Goal: Check status: Check status

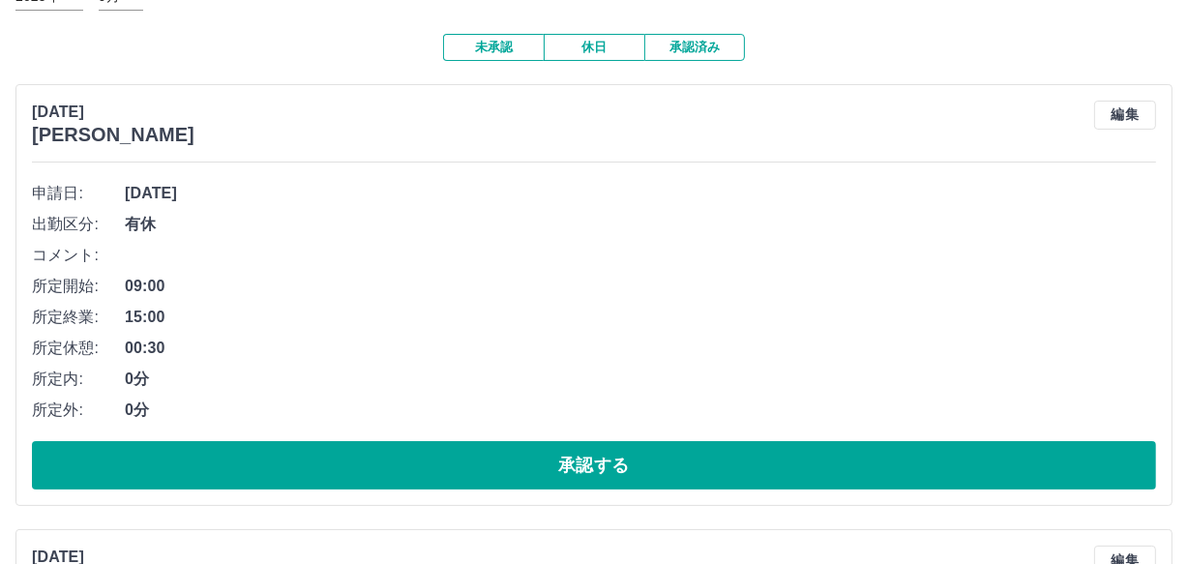
scroll to position [175, 0]
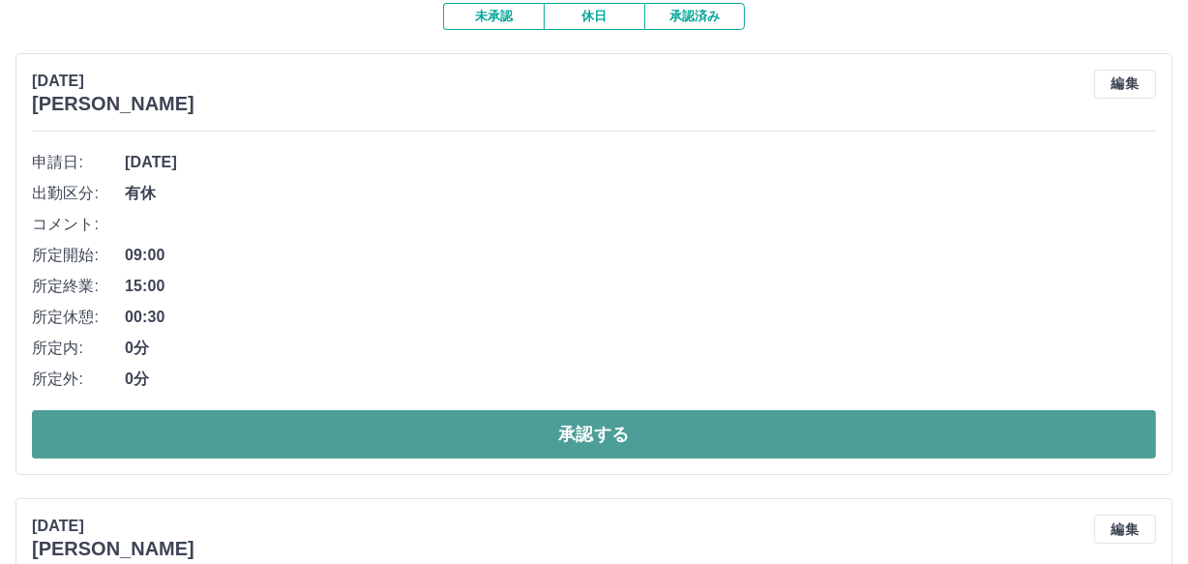
click at [1109, 439] on button "承認する" at bounding box center [594, 434] width 1124 height 48
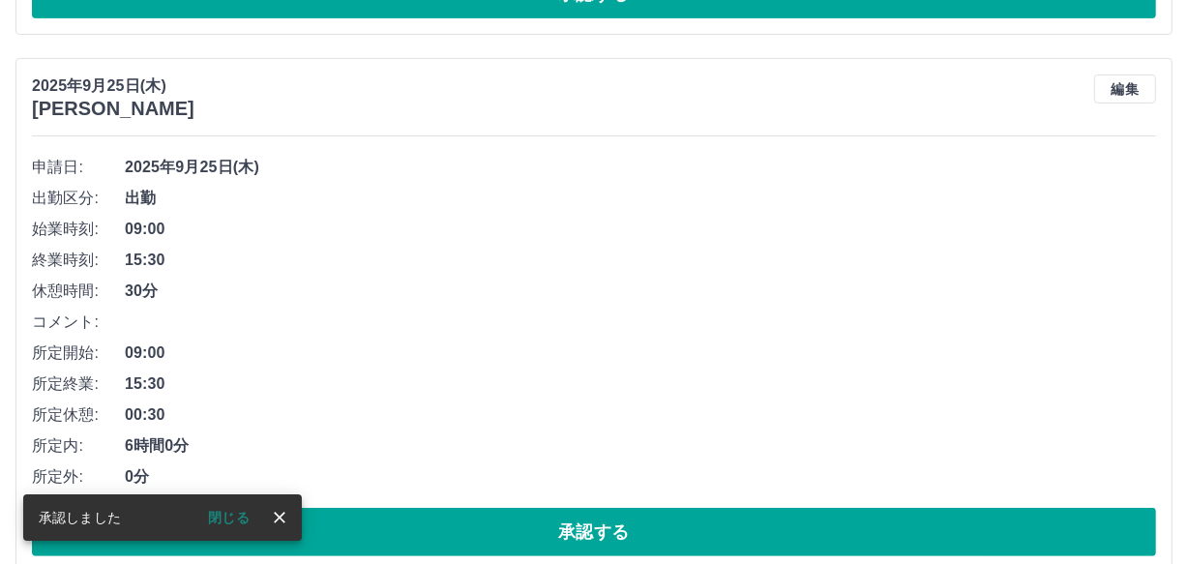
scroll to position [170, 0]
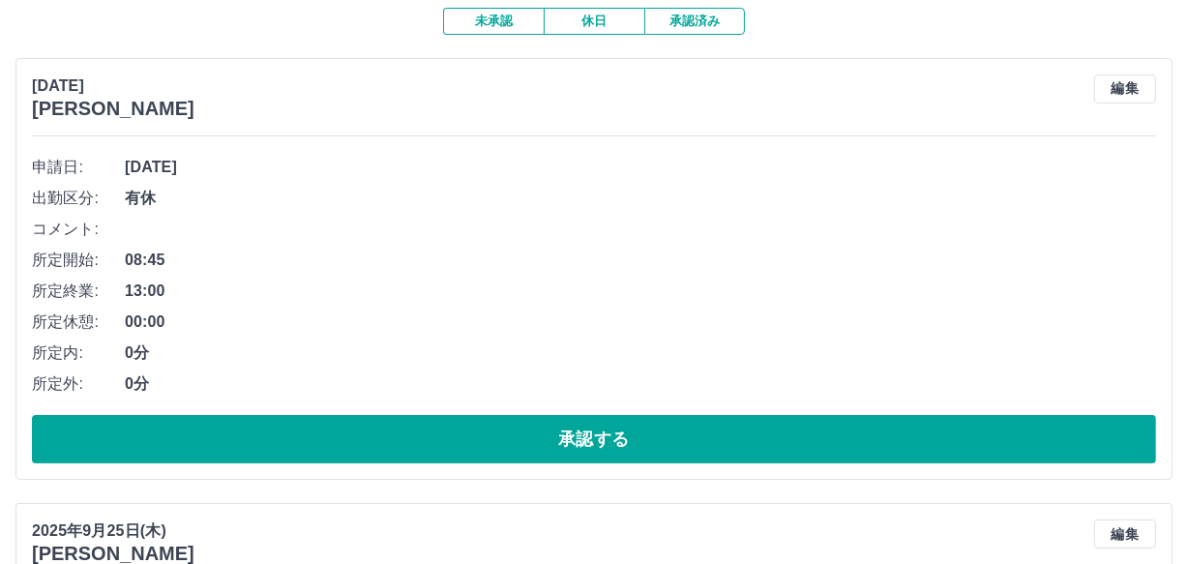
click at [762, 414] on div "申請日: 2025年9月26日(金) 出勤区分: 有休 コメント: 所定開始: 08:45 所定終業: 13:00 所定休憩: 00:00 所定内: 0分 所…" at bounding box center [594, 307] width 1124 height 311
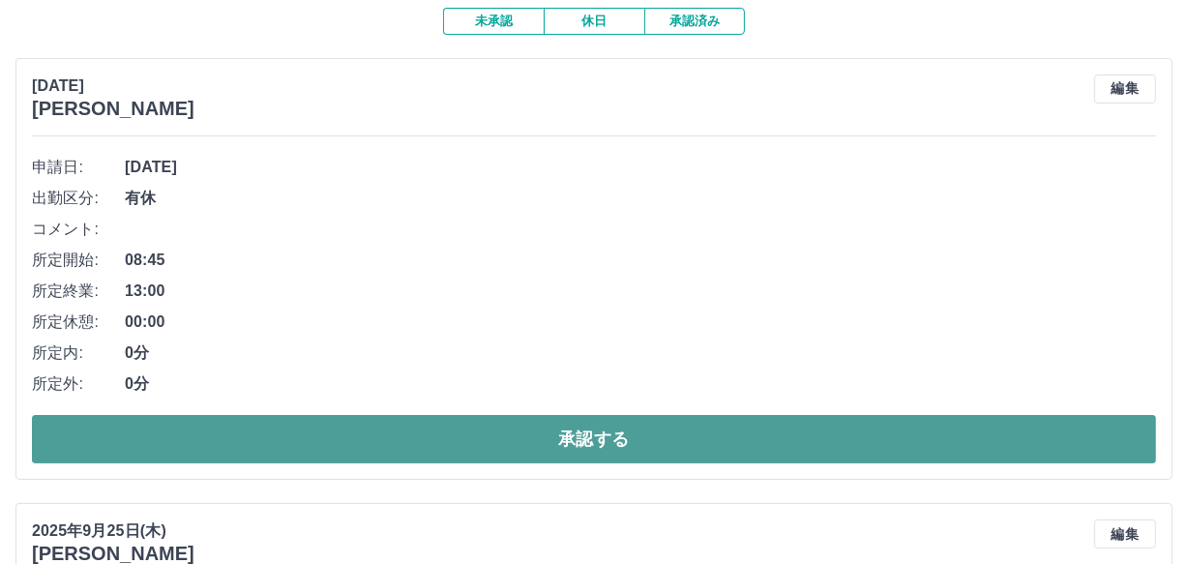
click at [764, 438] on button "承認する" at bounding box center [594, 439] width 1124 height 48
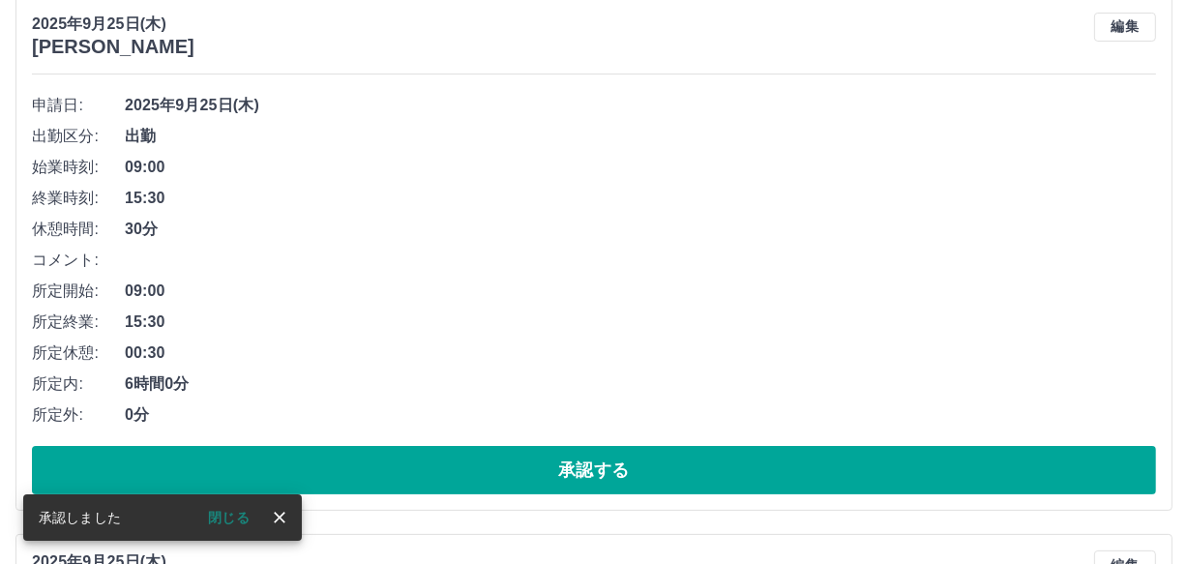
scroll to position [252, 0]
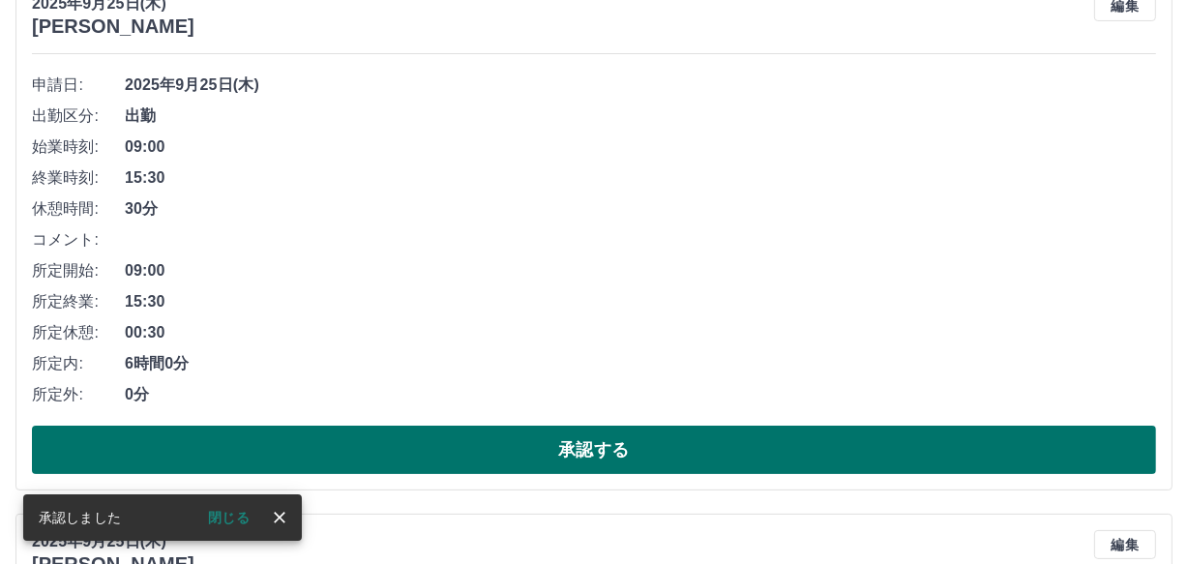
click at [831, 442] on button "承認する" at bounding box center [594, 450] width 1124 height 48
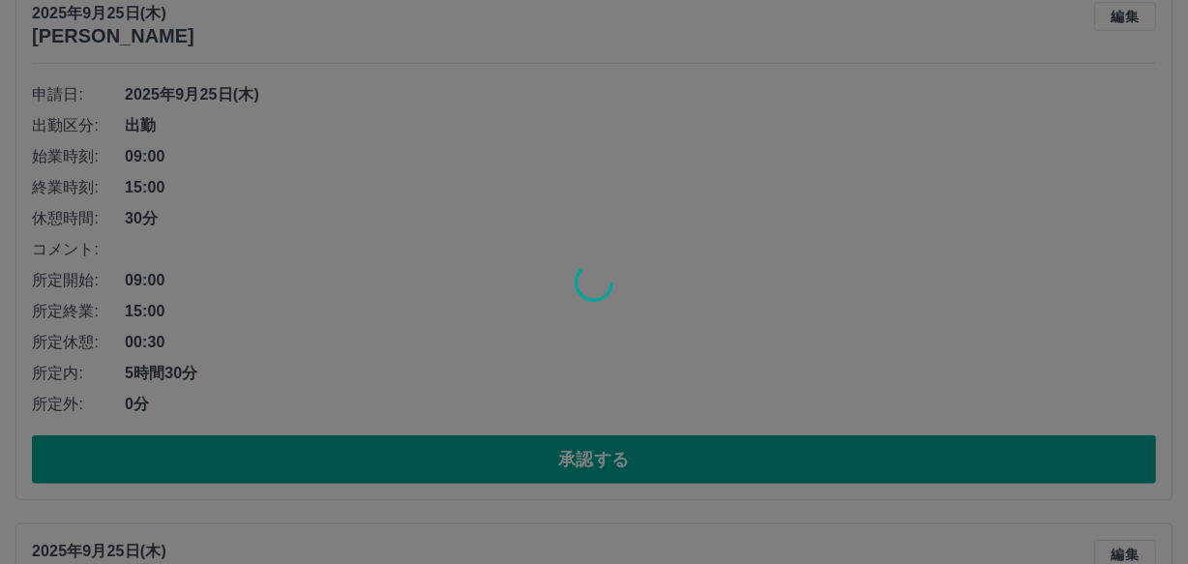
scroll to position [243, 0]
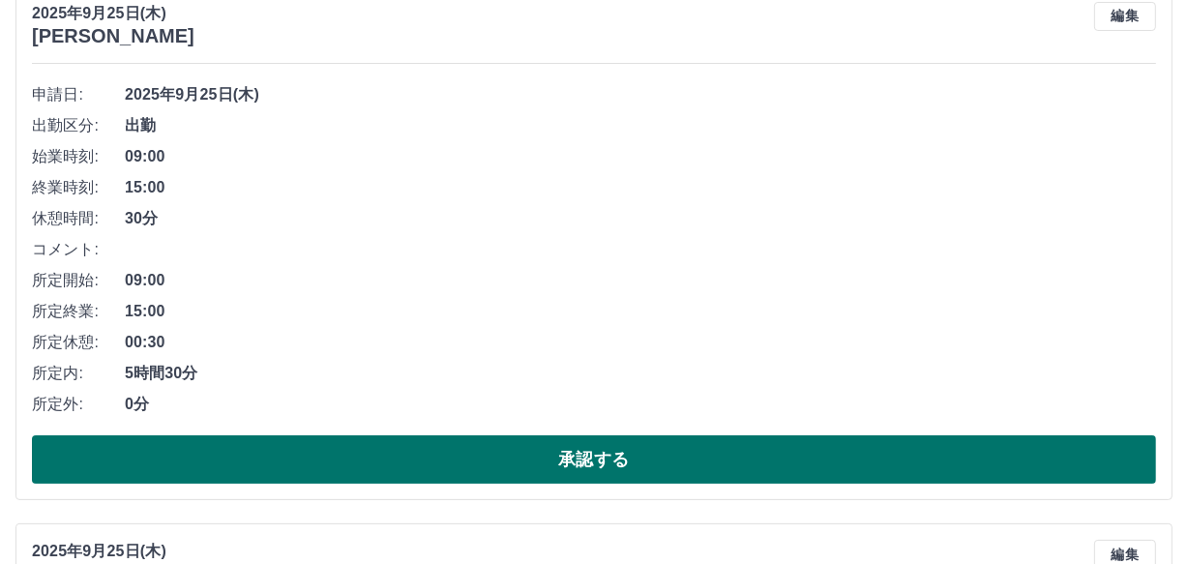
click at [744, 455] on button "承認する" at bounding box center [594, 459] width 1124 height 48
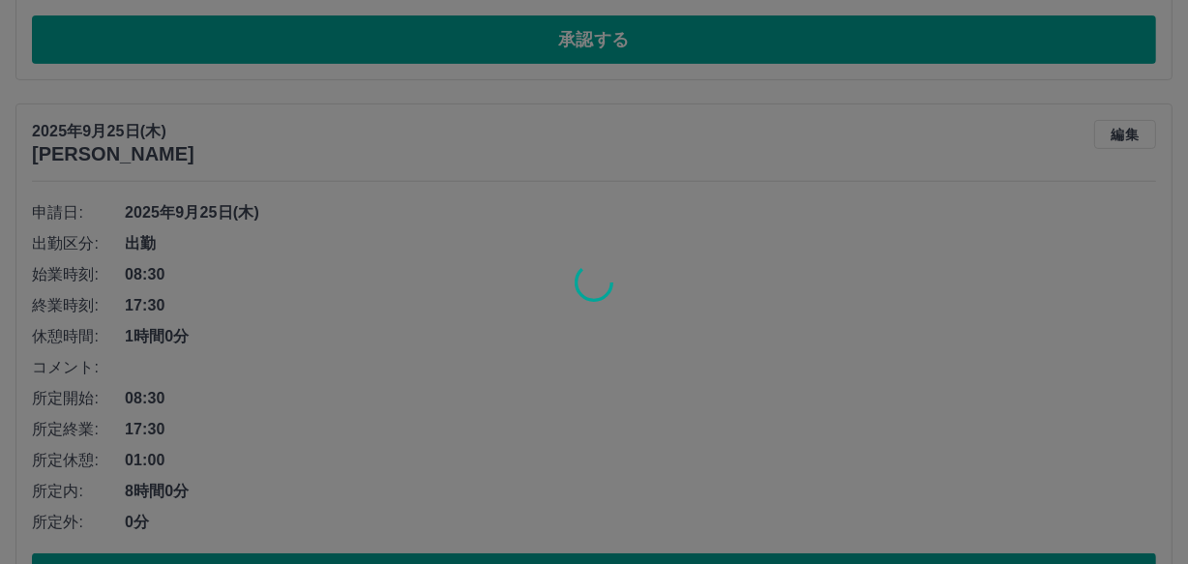
scroll to position [683, 0]
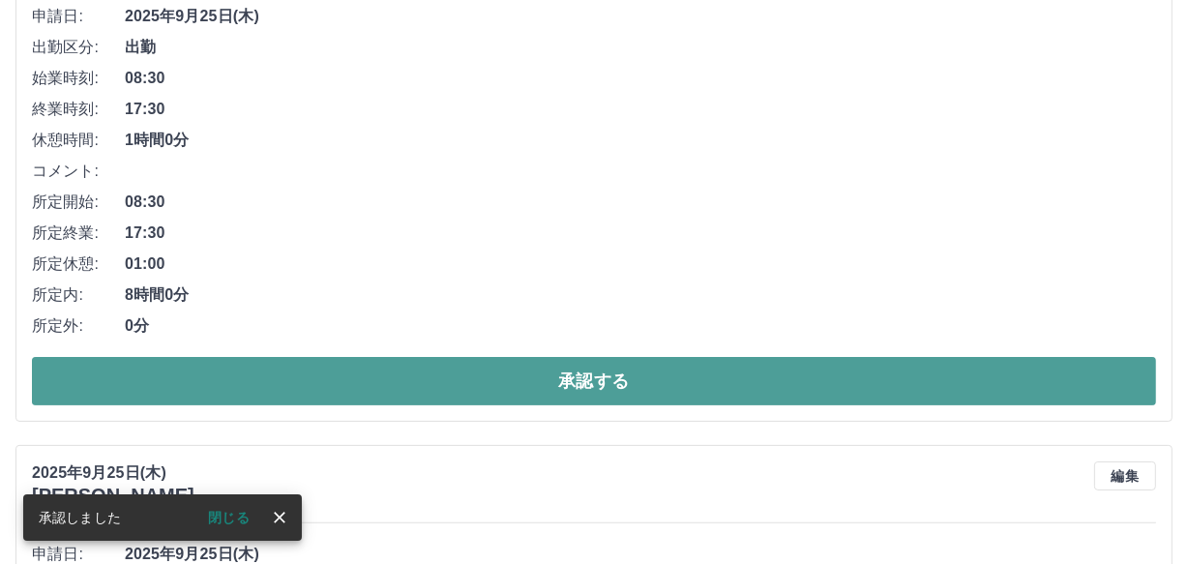
click at [720, 378] on button "承認する" at bounding box center [594, 381] width 1124 height 48
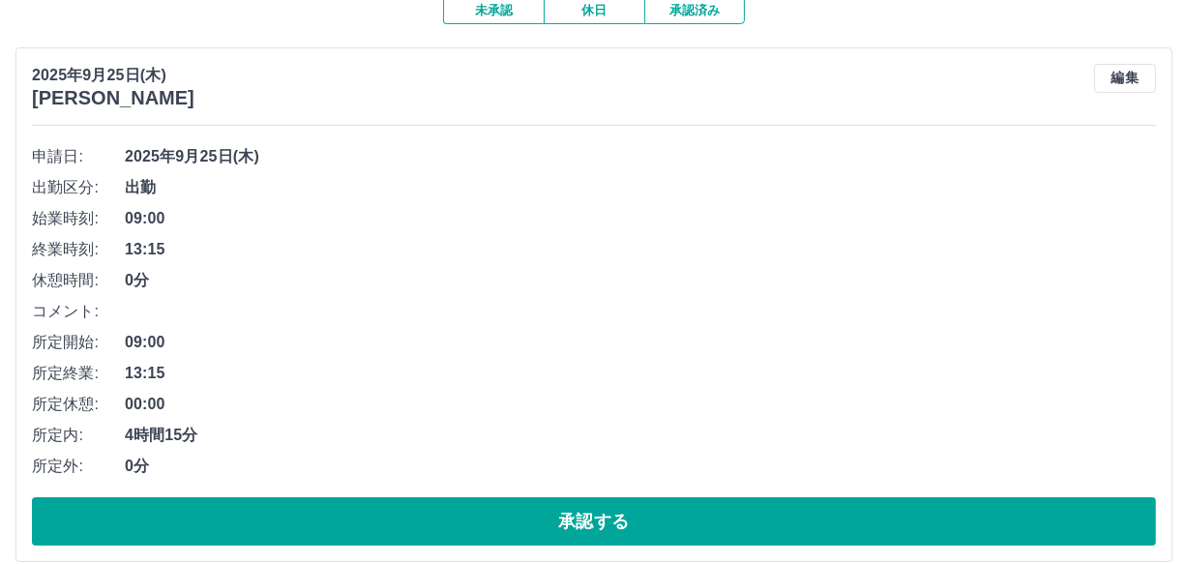
scroll to position [311, 0]
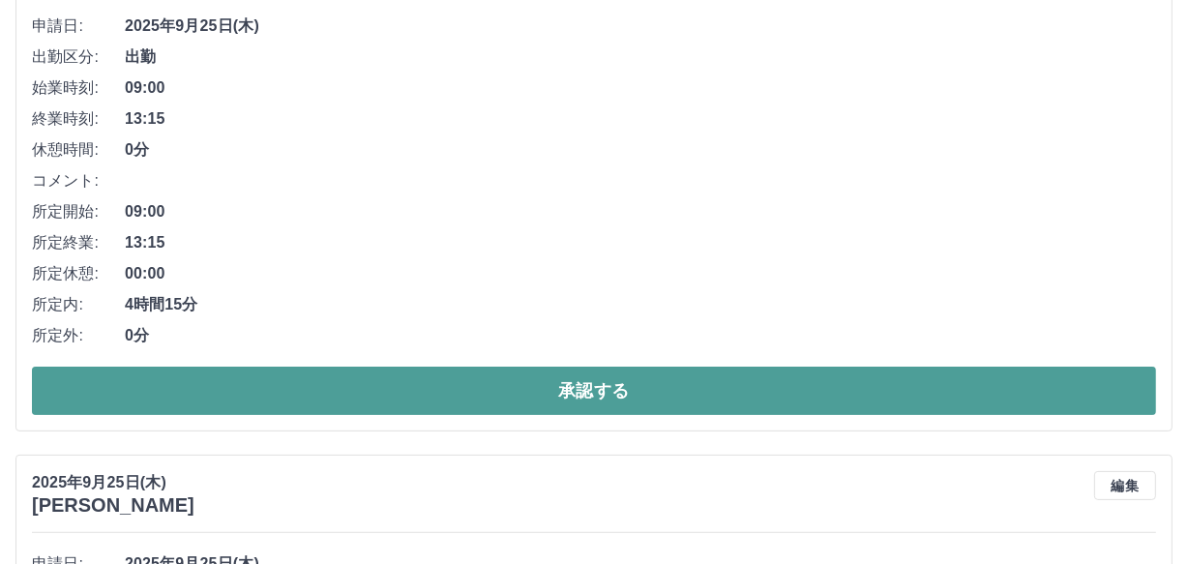
click at [681, 371] on button "承認する" at bounding box center [594, 391] width 1124 height 48
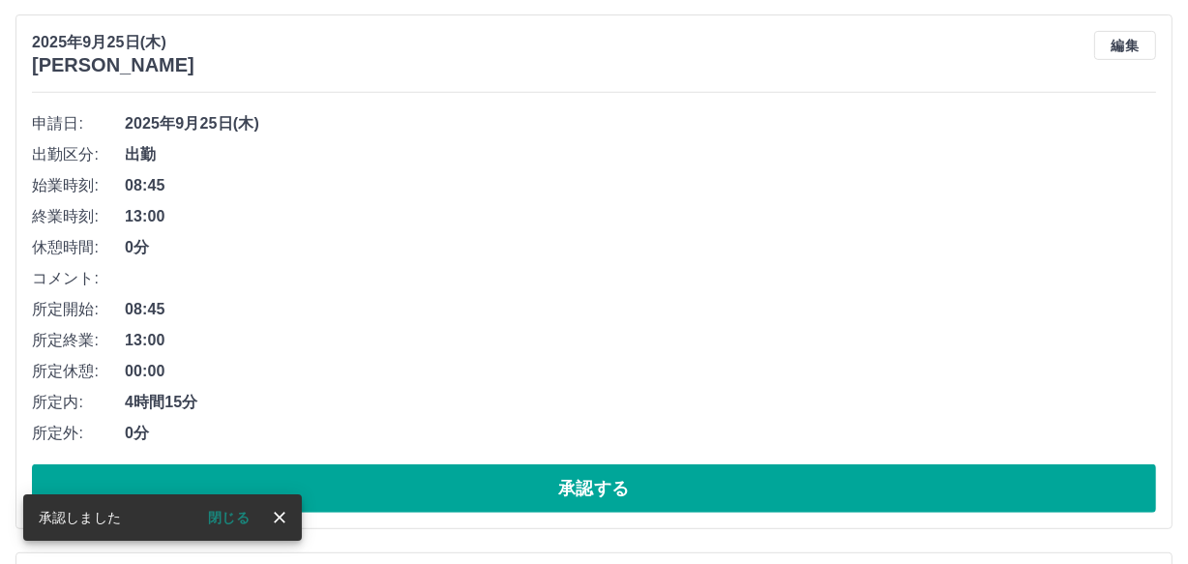
scroll to position [214, 0]
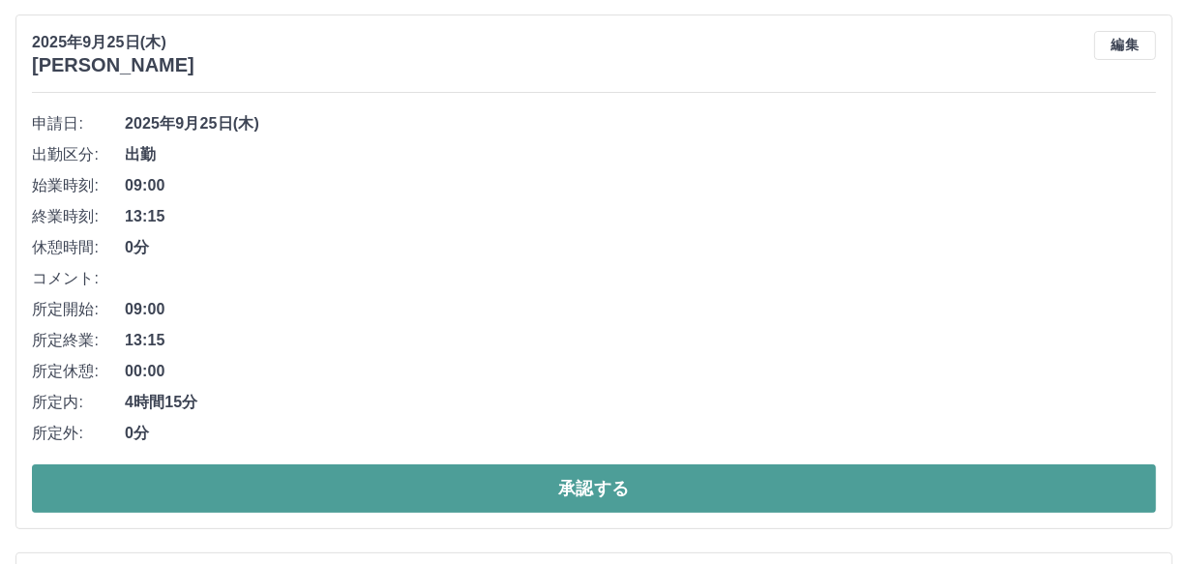
click at [749, 472] on button "承認する" at bounding box center [594, 488] width 1124 height 48
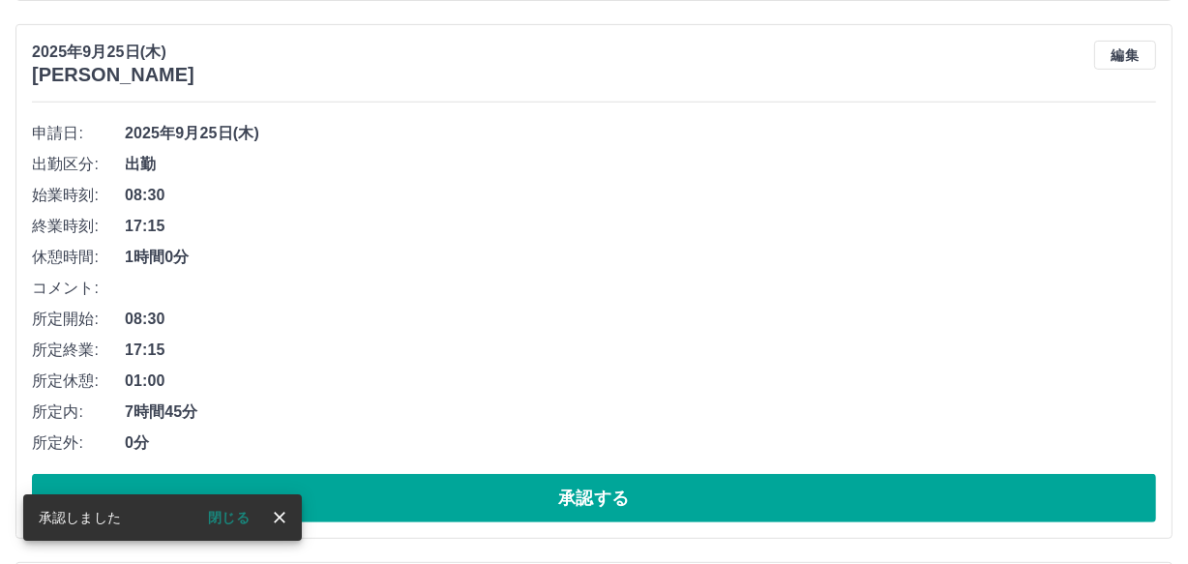
scroll to position [204, 0]
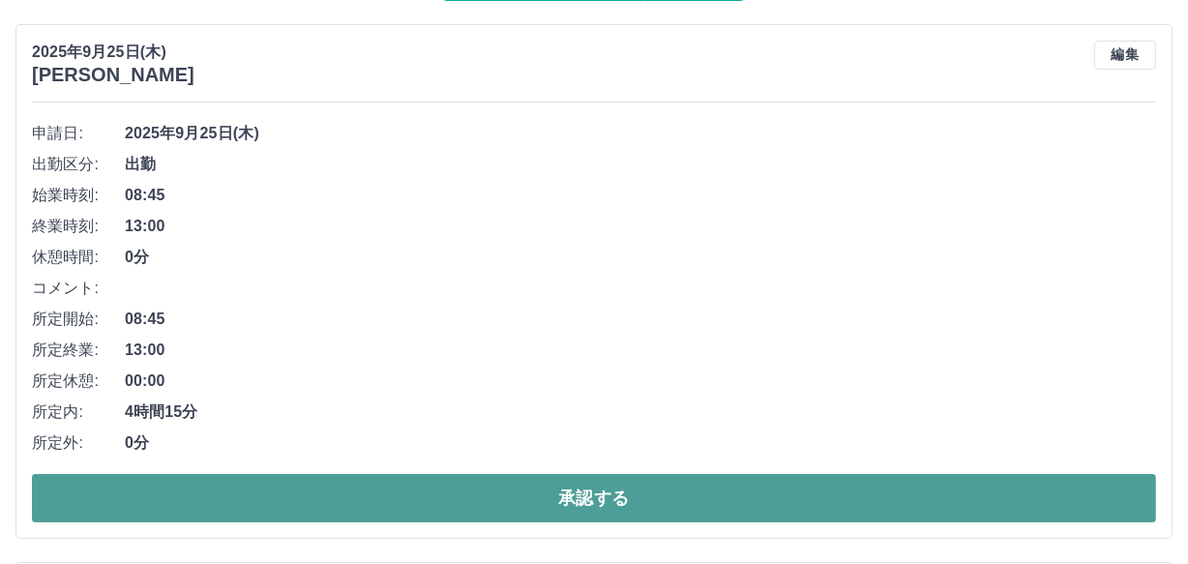
click at [729, 502] on button "承認する" at bounding box center [594, 498] width 1124 height 48
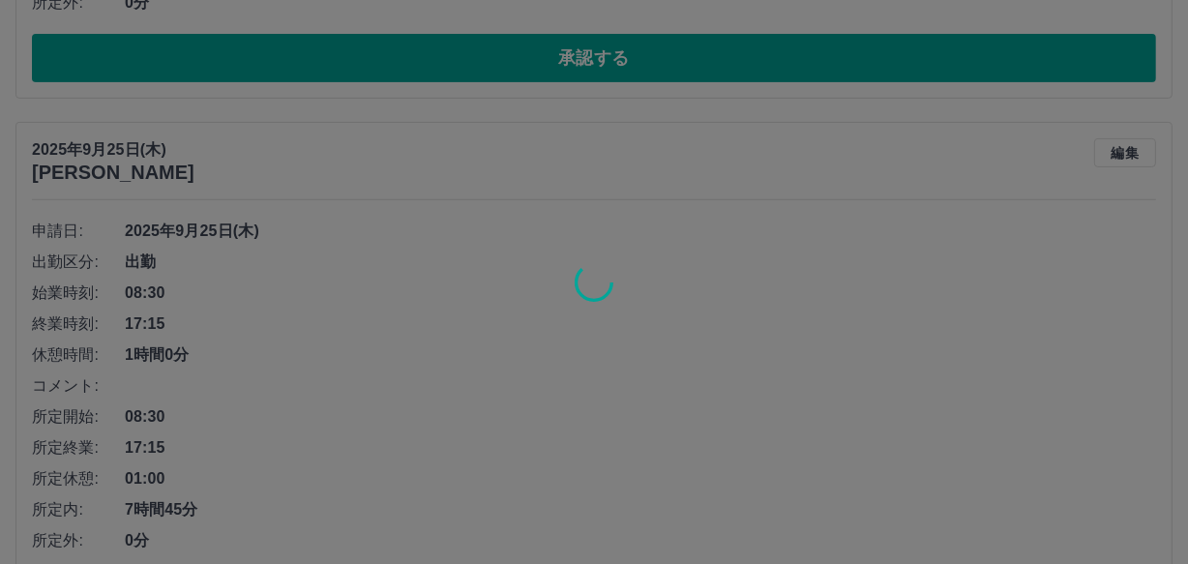
scroll to position [732, 0]
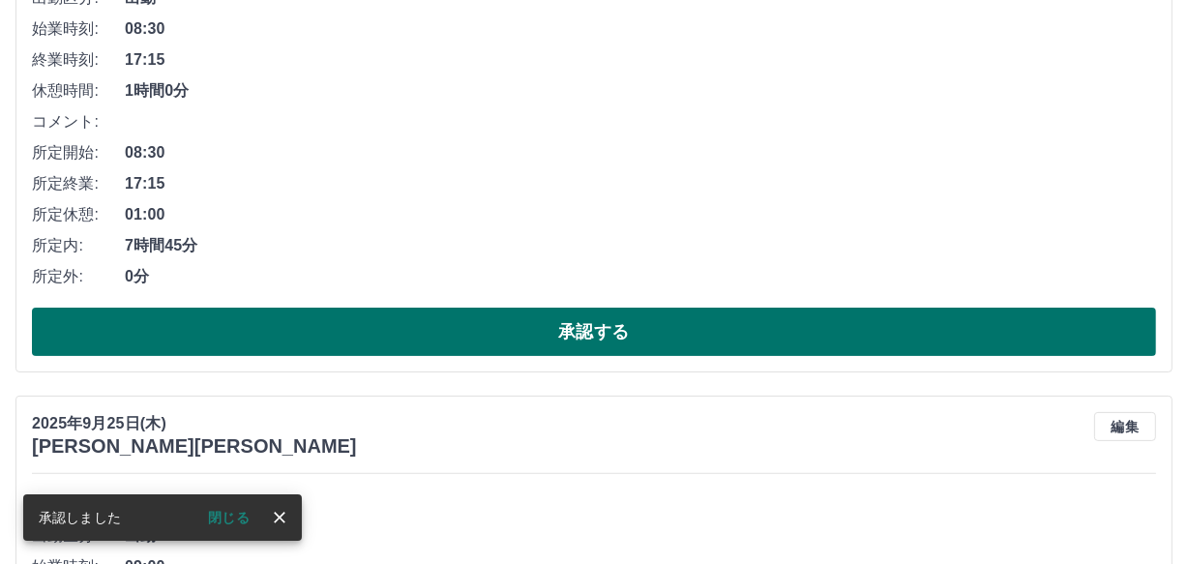
click at [504, 332] on button "承認する" at bounding box center [594, 332] width 1124 height 48
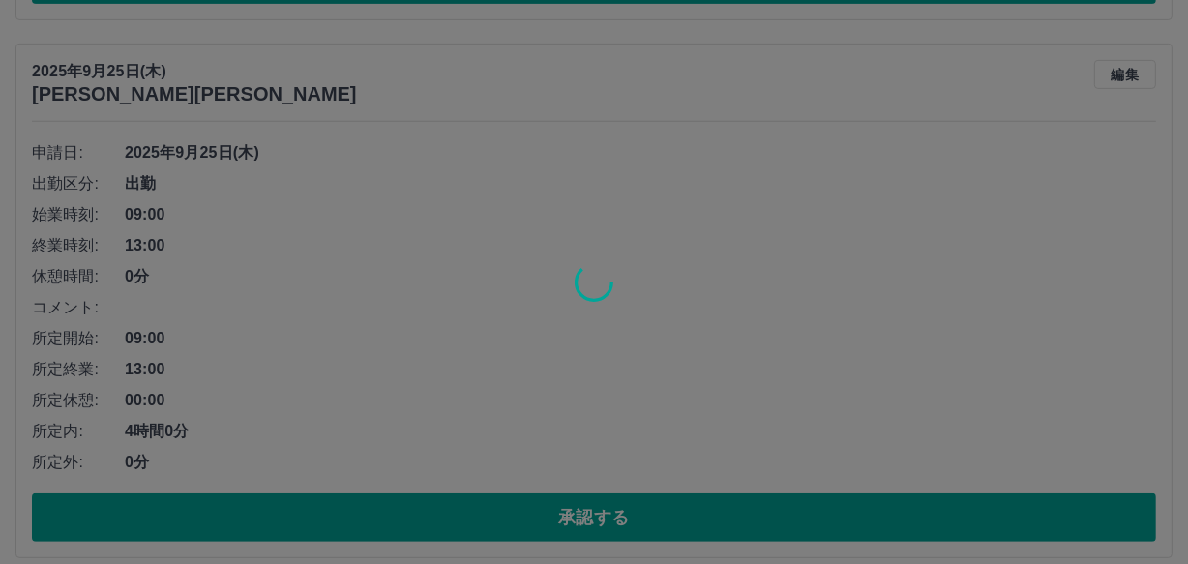
scroll to position [185, 0]
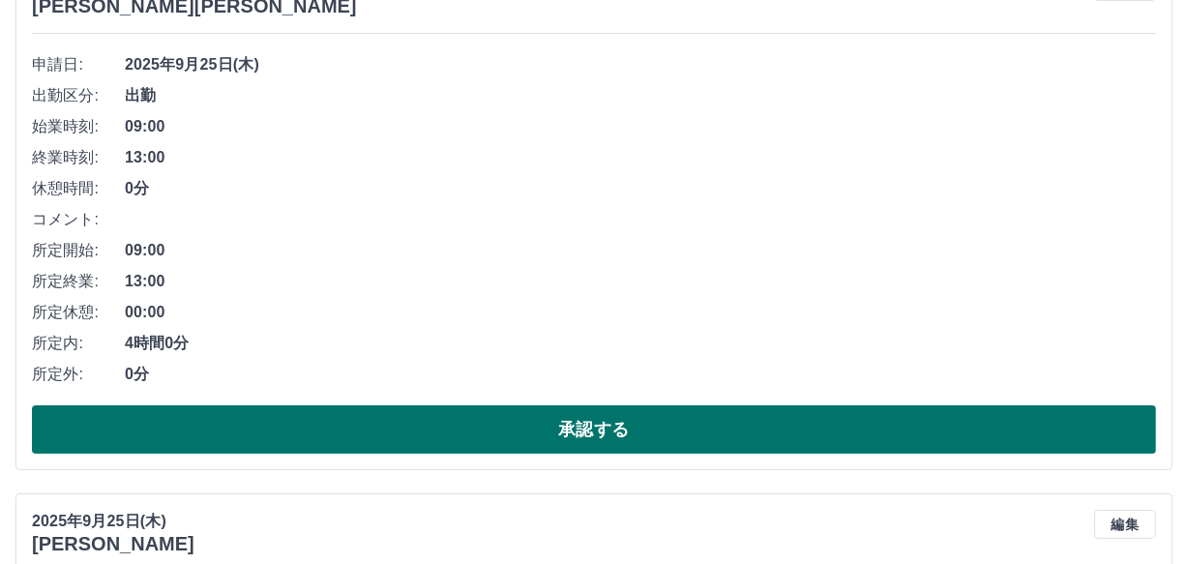
click at [648, 431] on button "承認する" at bounding box center [594, 429] width 1124 height 48
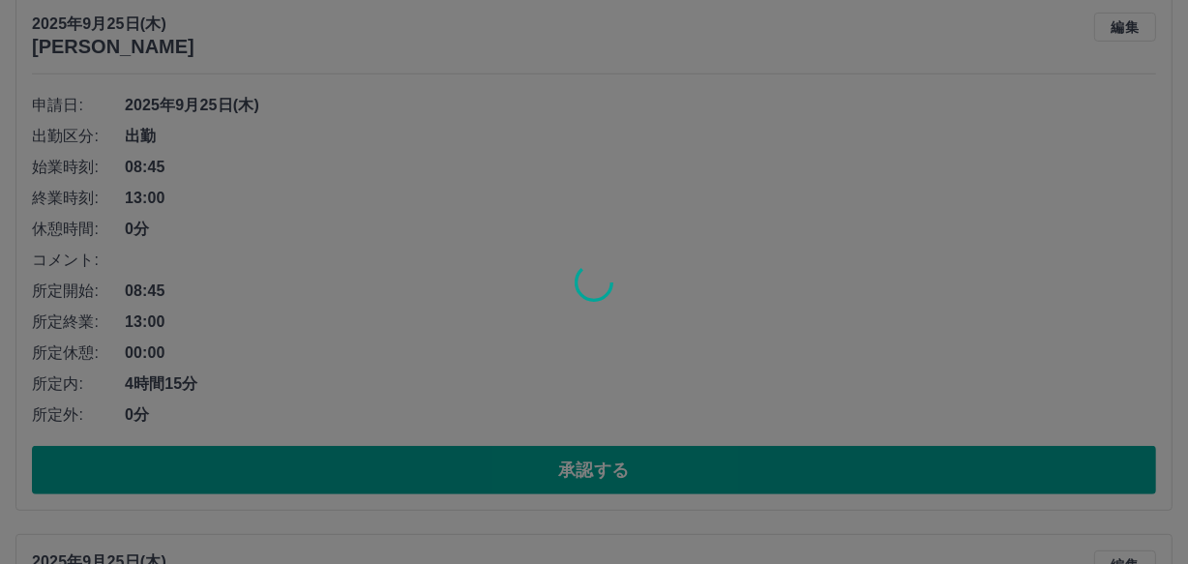
scroll to position [801, 0]
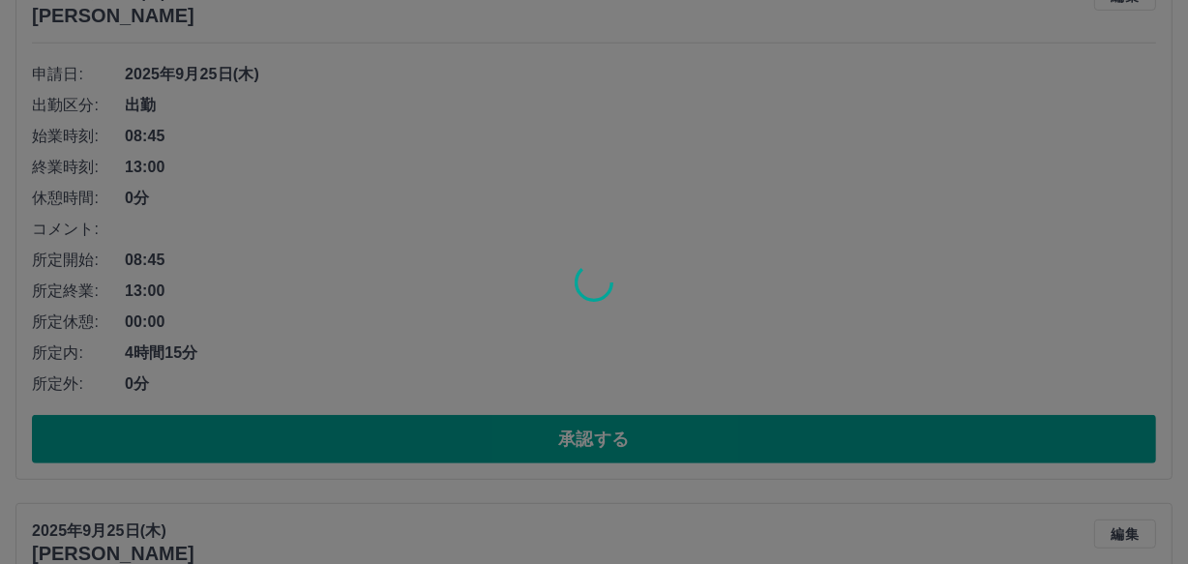
click at [646, 441] on div at bounding box center [594, 282] width 1188 height 564
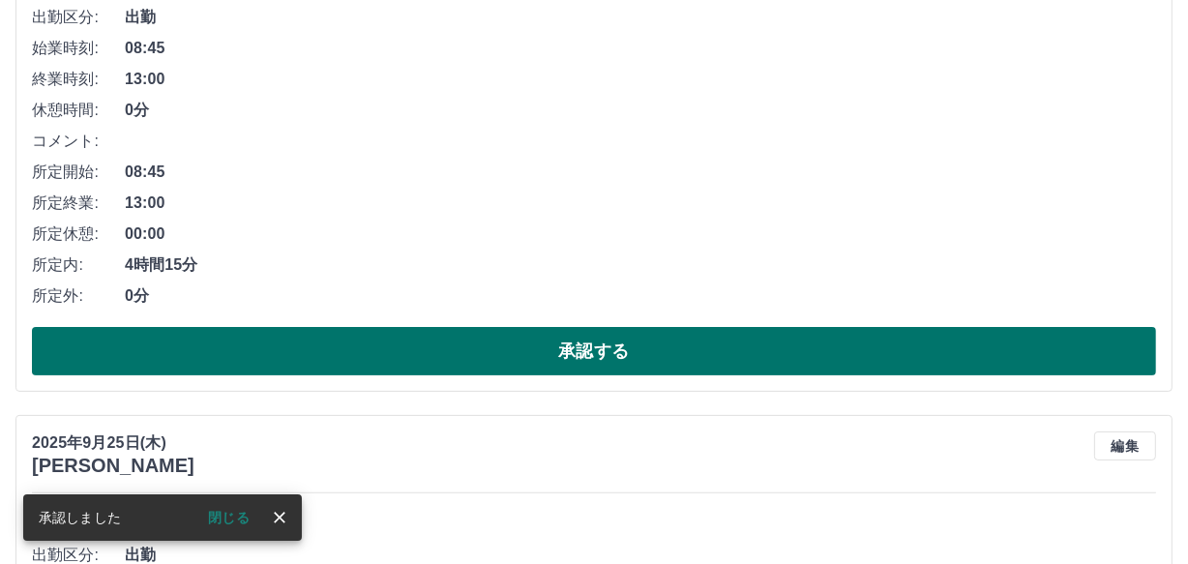
click at [631, 350] on button "承認する" at bounding box center [594, 351] width 1124 height 48
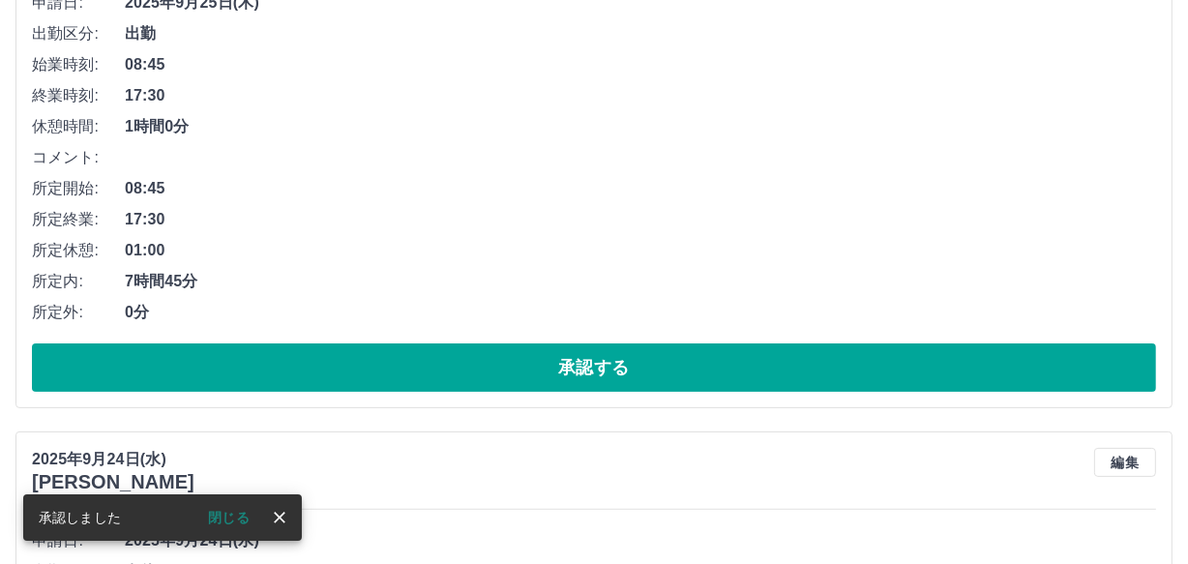
scroll to position [341, 0]
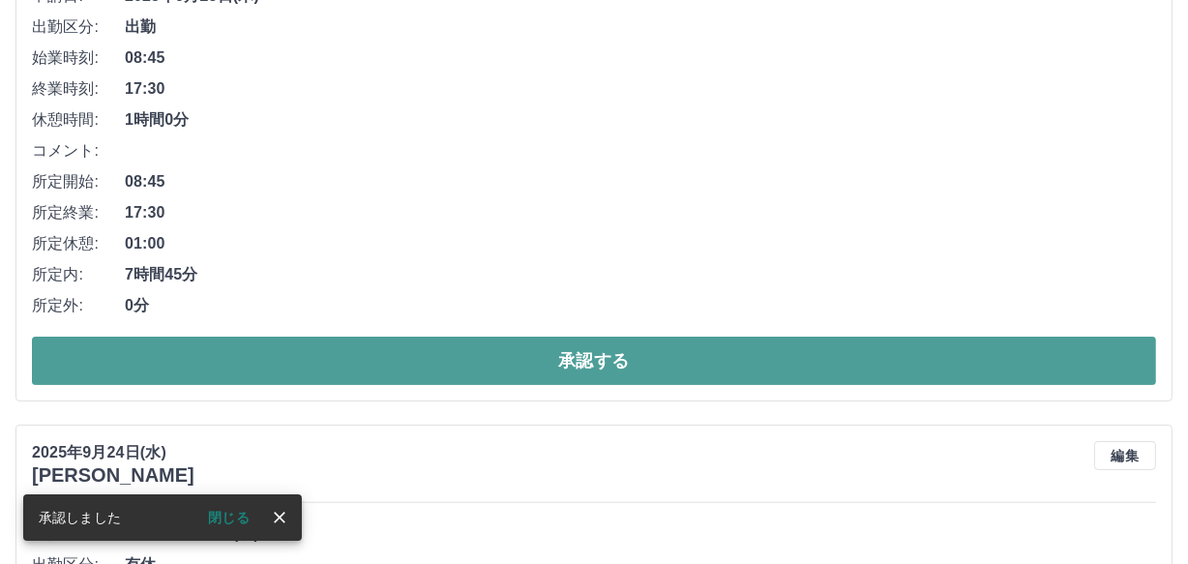
click at [631, 356] on button "承認する" at bounding box center [594, 361] width 1124 height 48
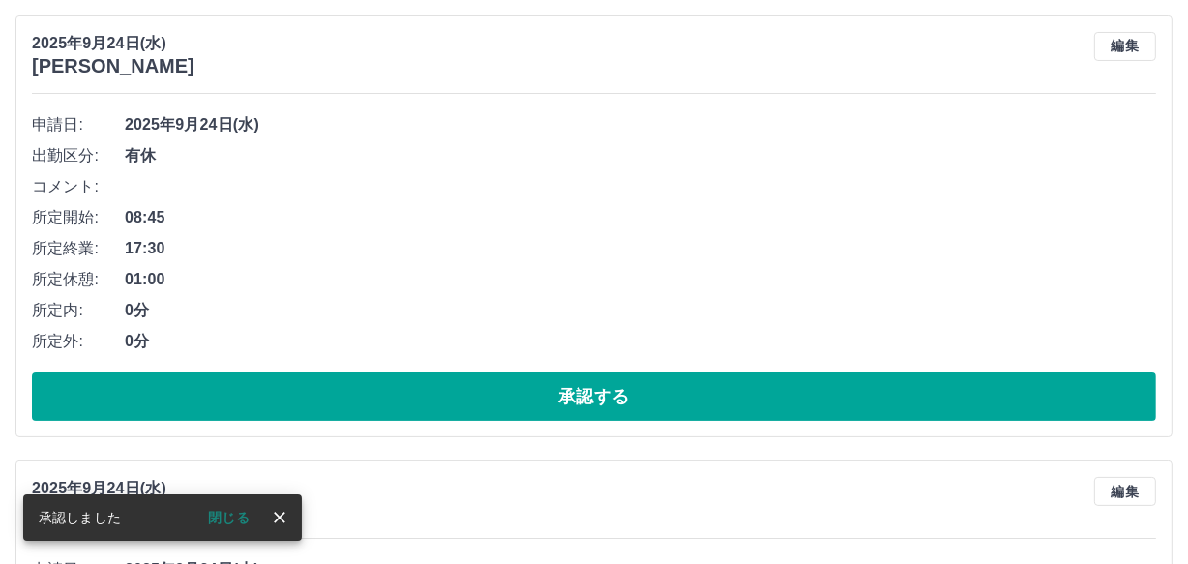
scroll to position [244, 0]
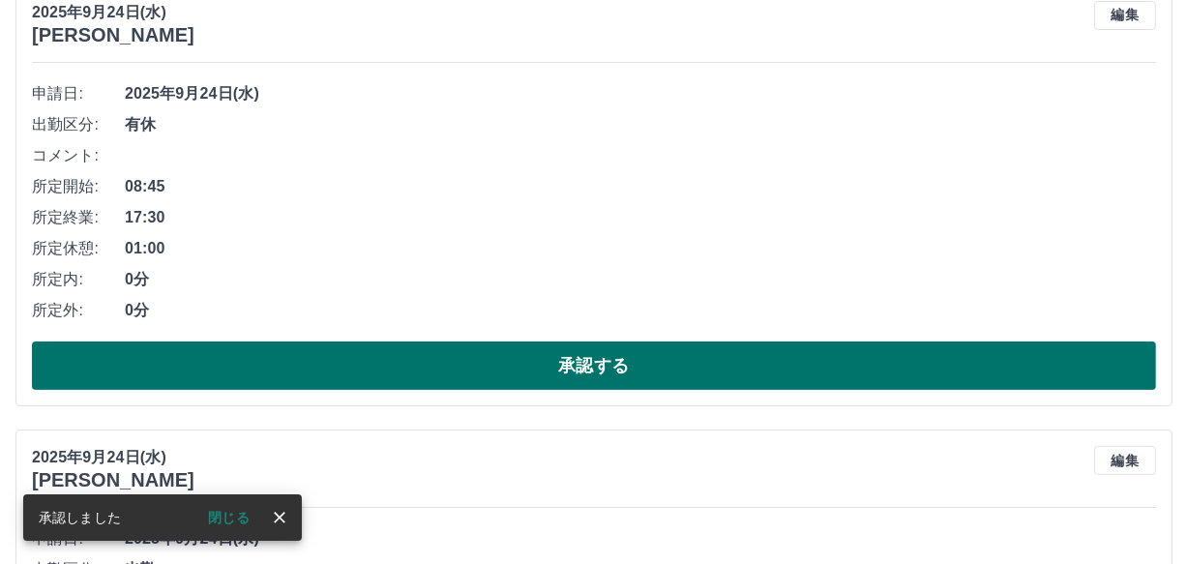
click at [627, 364] on button "承認する" at bounding box center [594, 365] width 1124 height 48
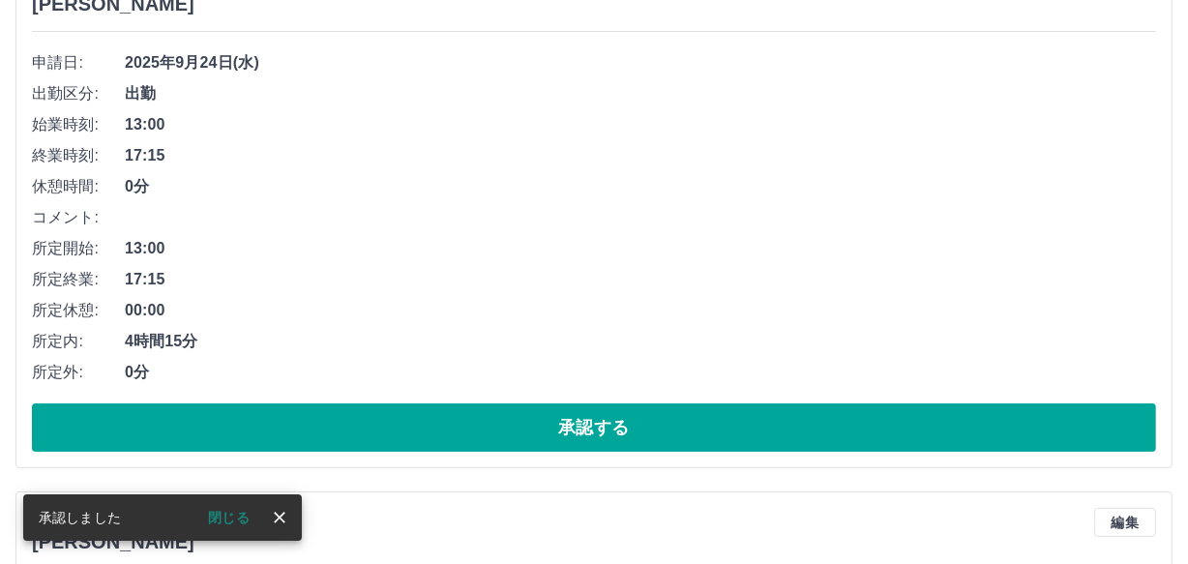
scroll to position [327, 0]
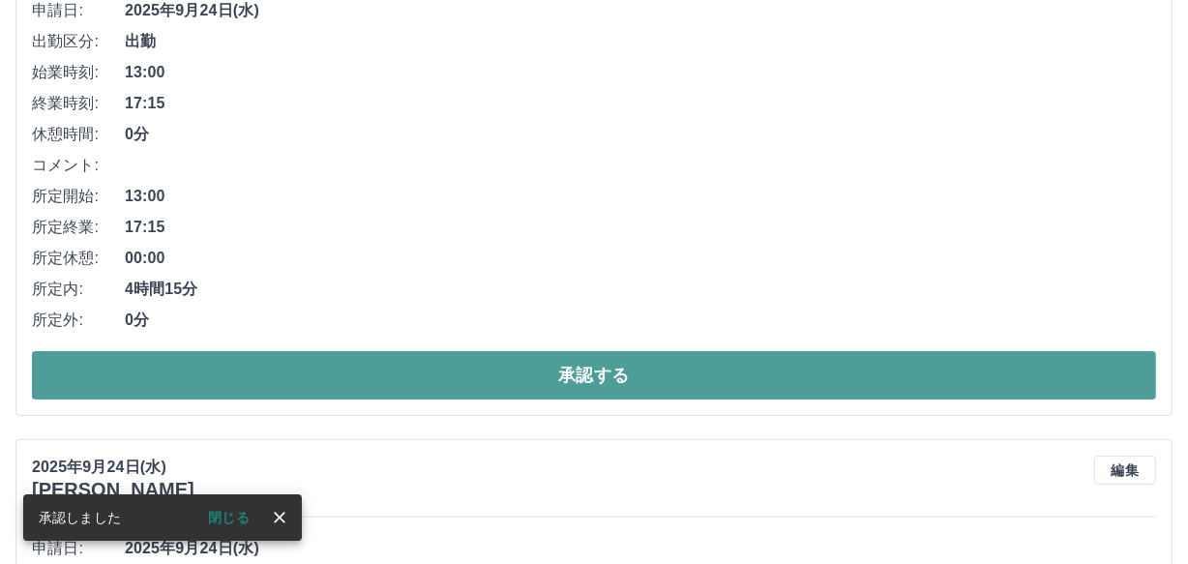
click at [626, 369] on button "承認する" at bounding box center [594, 375] width 1124 height 48
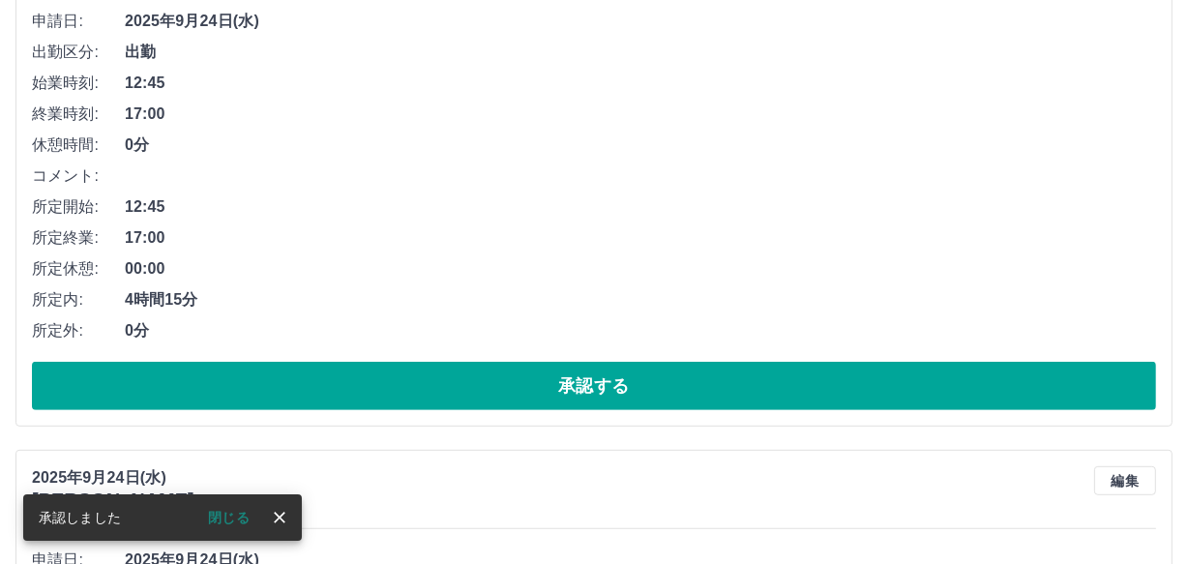
scroll to position [317, 0]
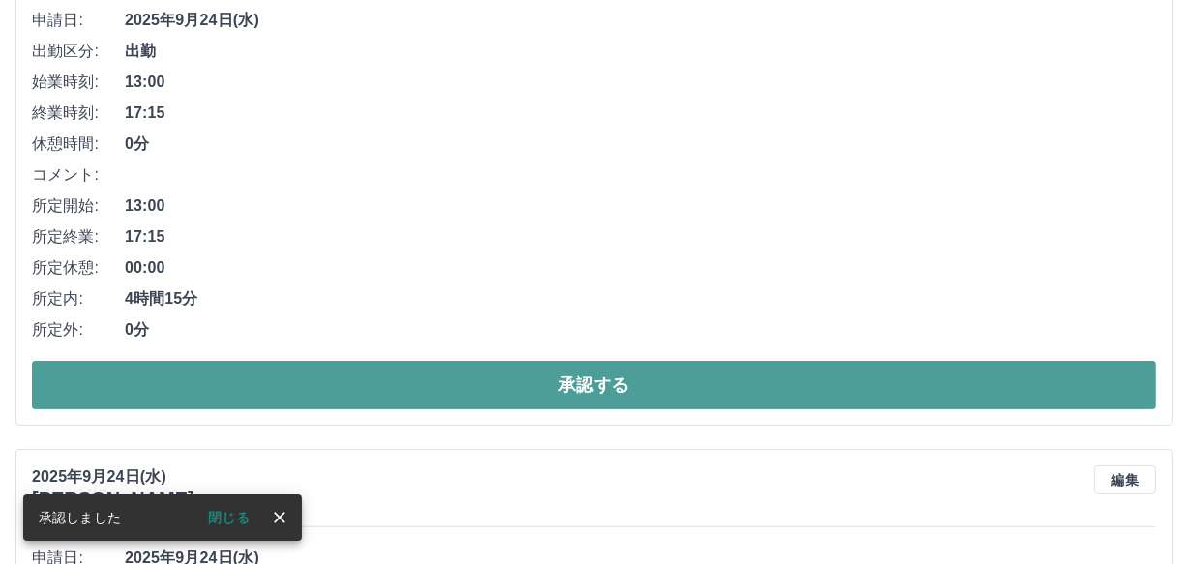
click at [646, 396] on button "承認する" at bounding box center [594, 385] width 1124 height 48
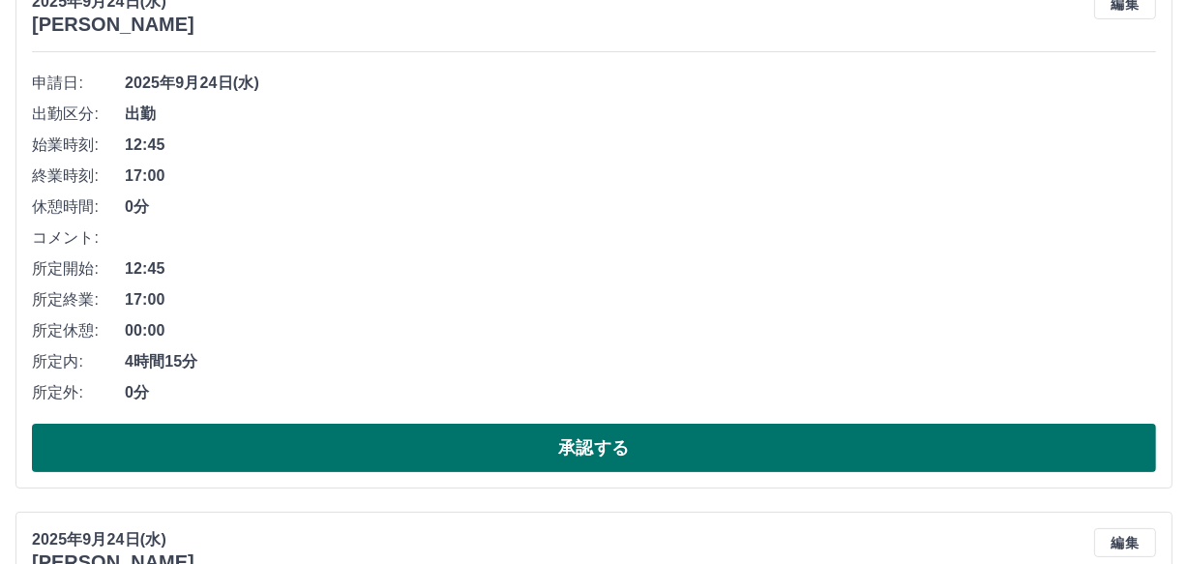
scroll to position [308, 0]
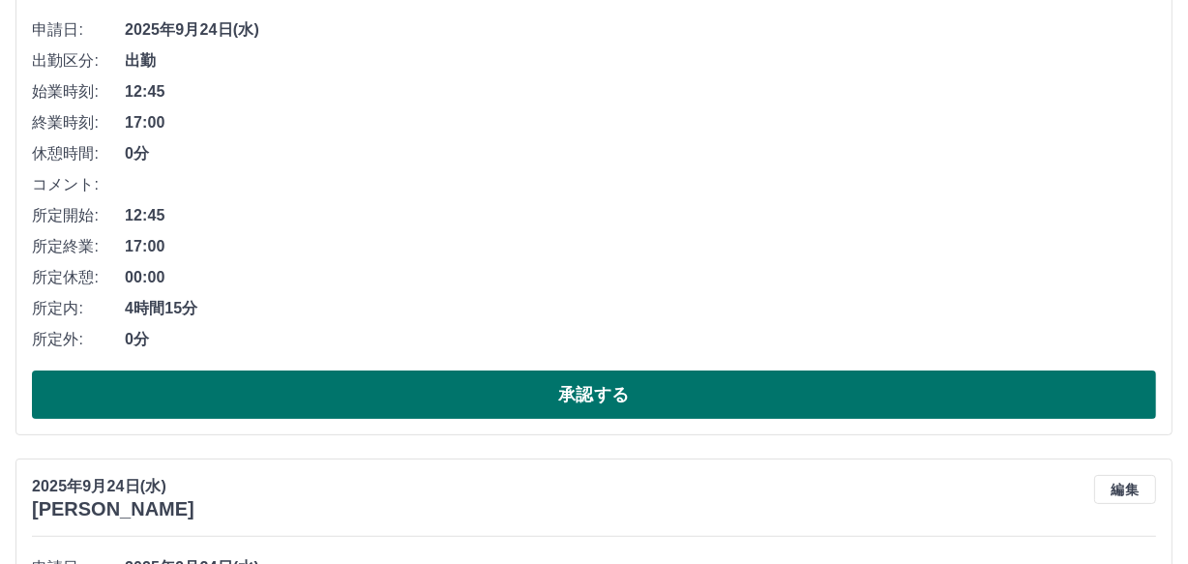
click at [636, 396] on button "承認する" at bounding box center [594, 394] width 1124 height 48
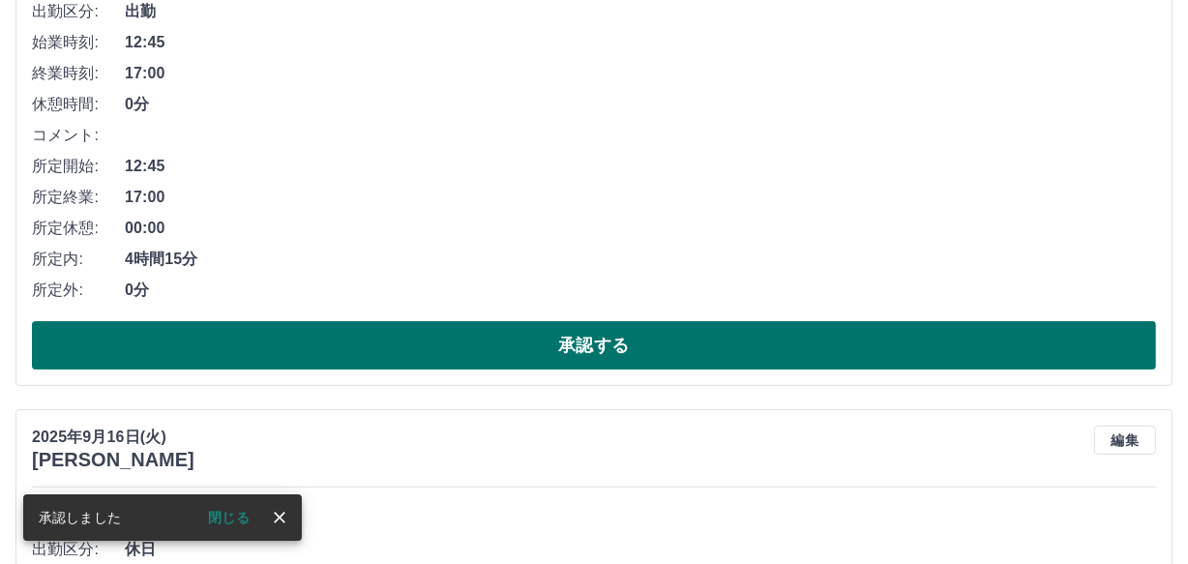
scroll to position [386, 0]
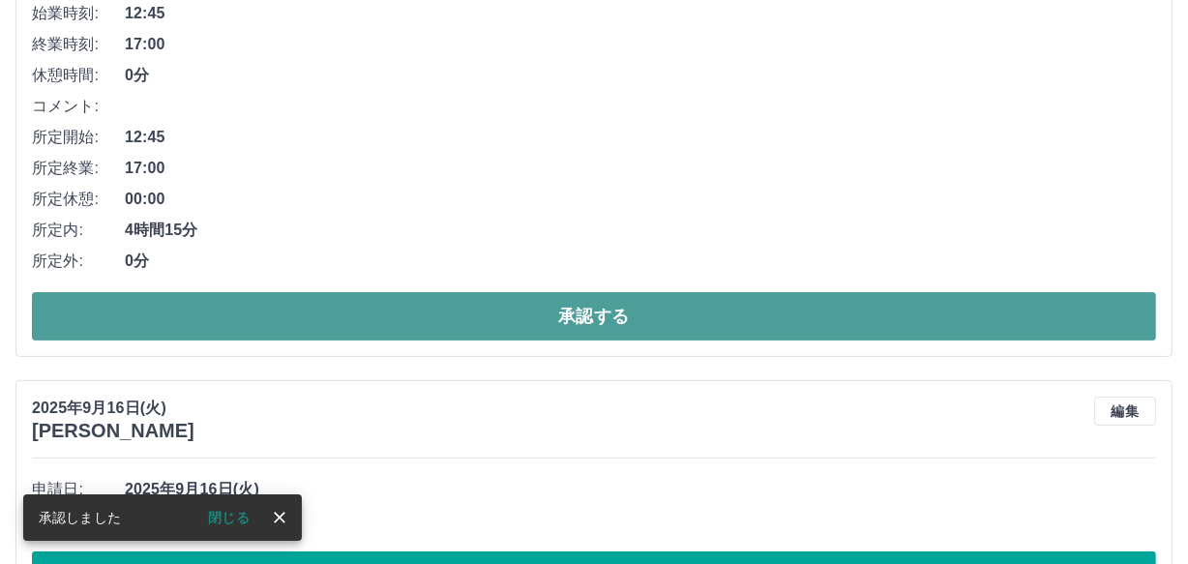
click at [653, 309] on button "承認する" at bounding box center [594, 316] width 1124 height 48
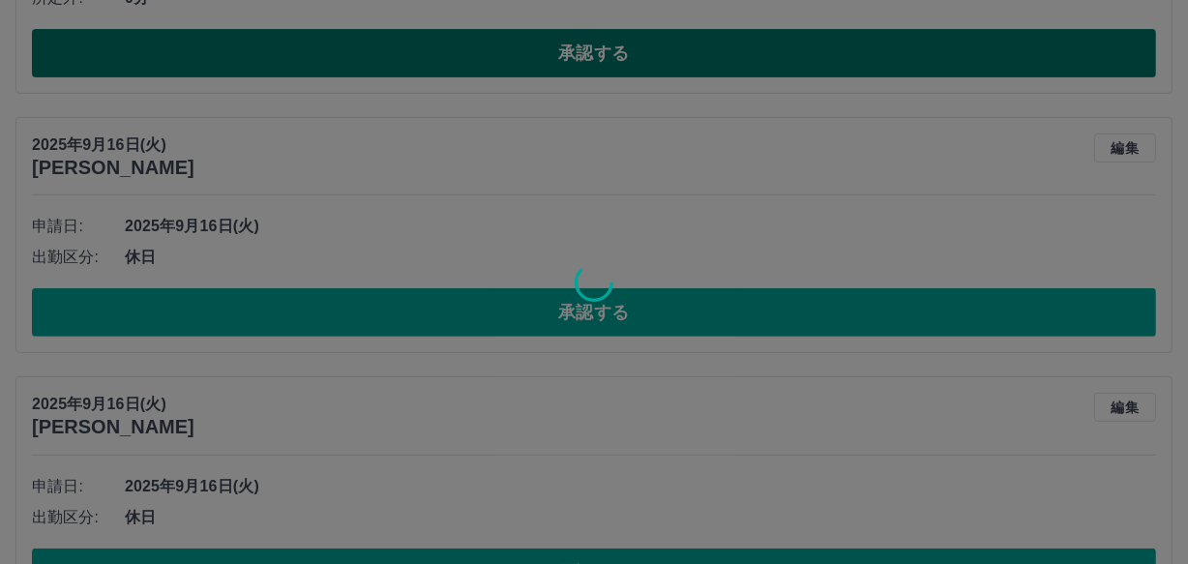
scroll to position [112, 0]
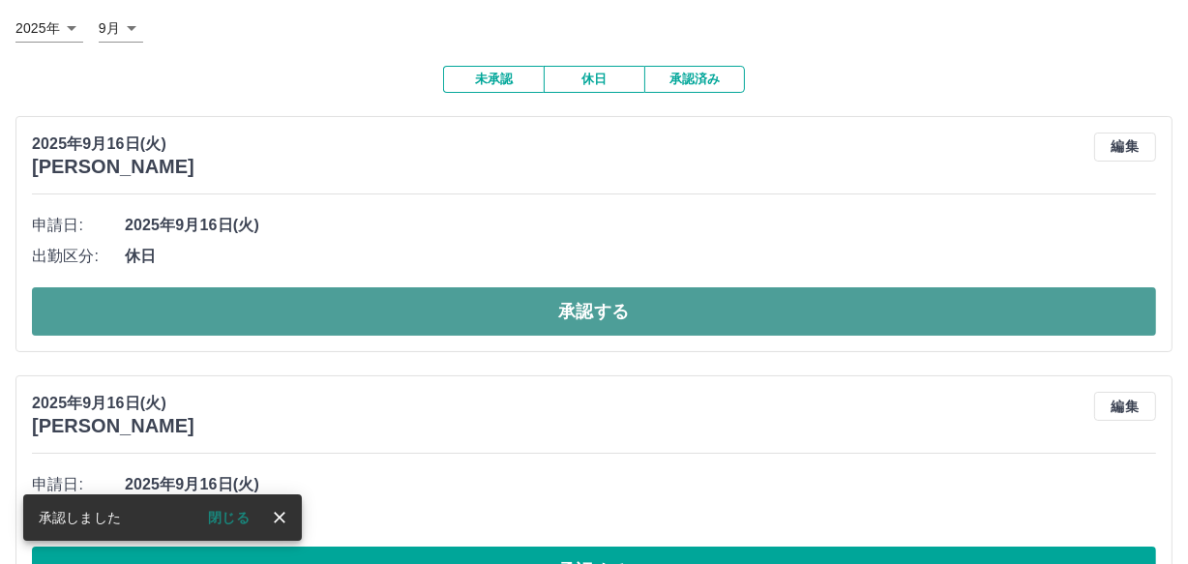
click at [655, 312] on button "承認する" at bounding box center [594, 311] width 1124 height 48
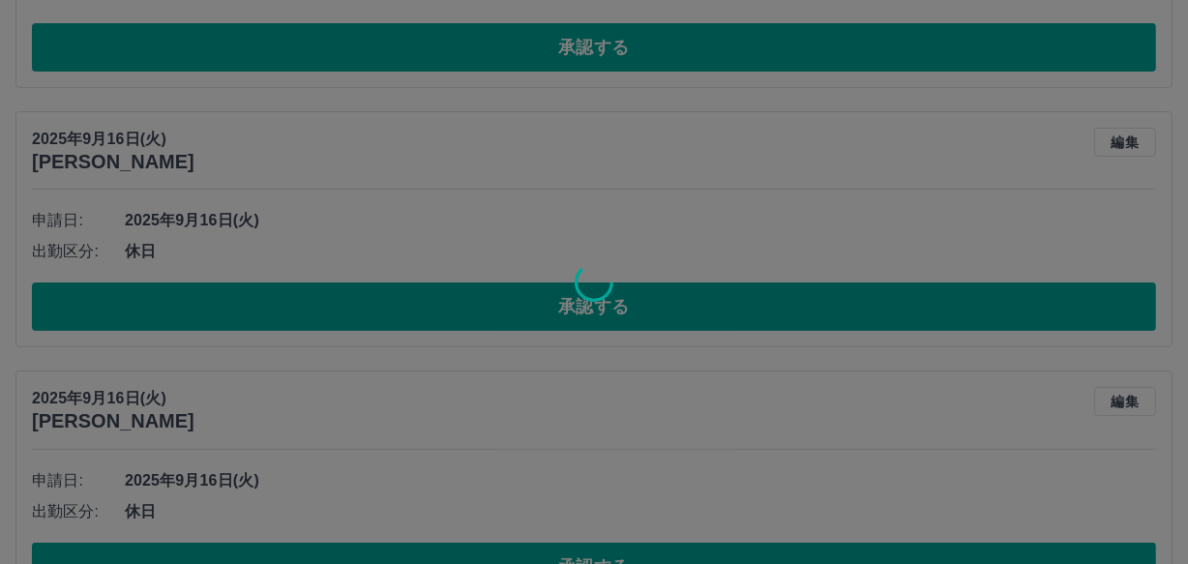
scroll to position [116, 0]
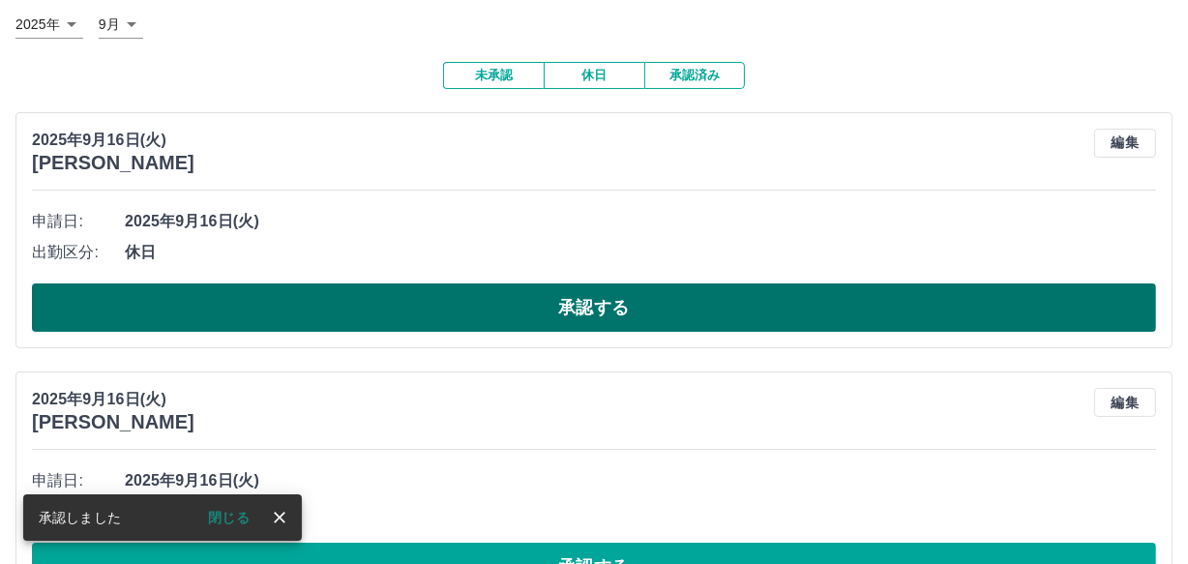
click at [658, 319] on button "承認する" at bounding box center [594, 307] width 1124 height 48
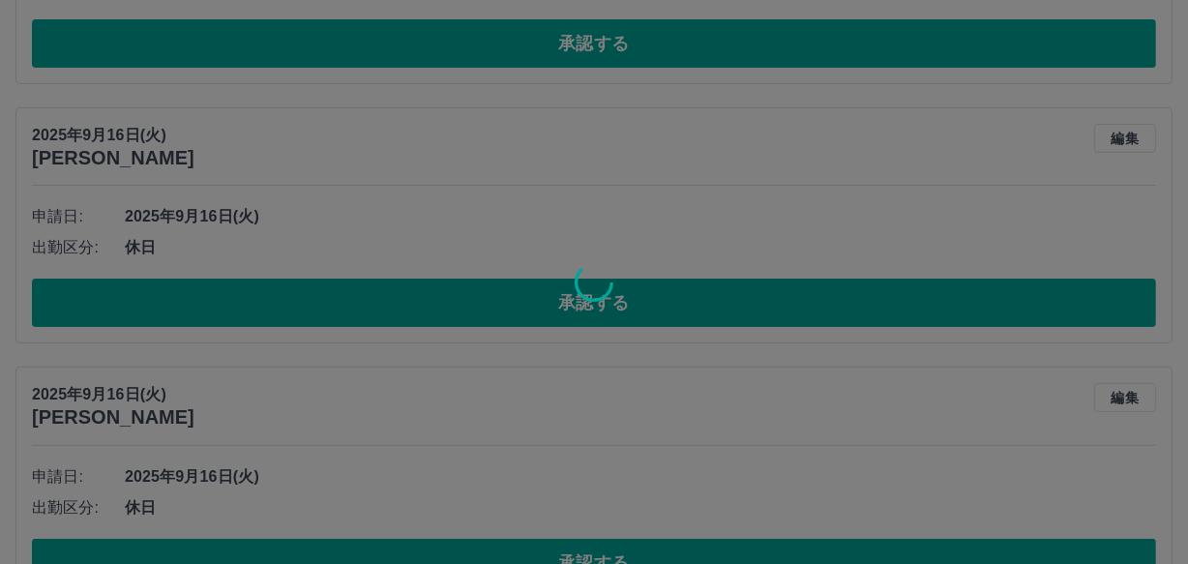
scroll to position [121, 0]
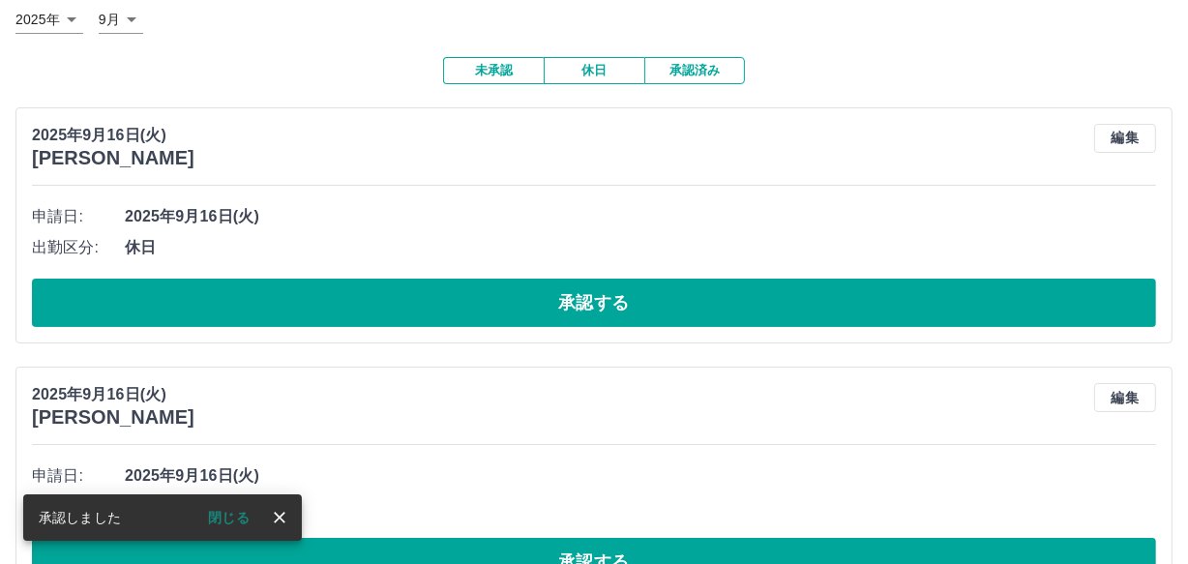
click at [657, 319] on button "承認する" at bounding box center [594, 303] width 1124 height 48
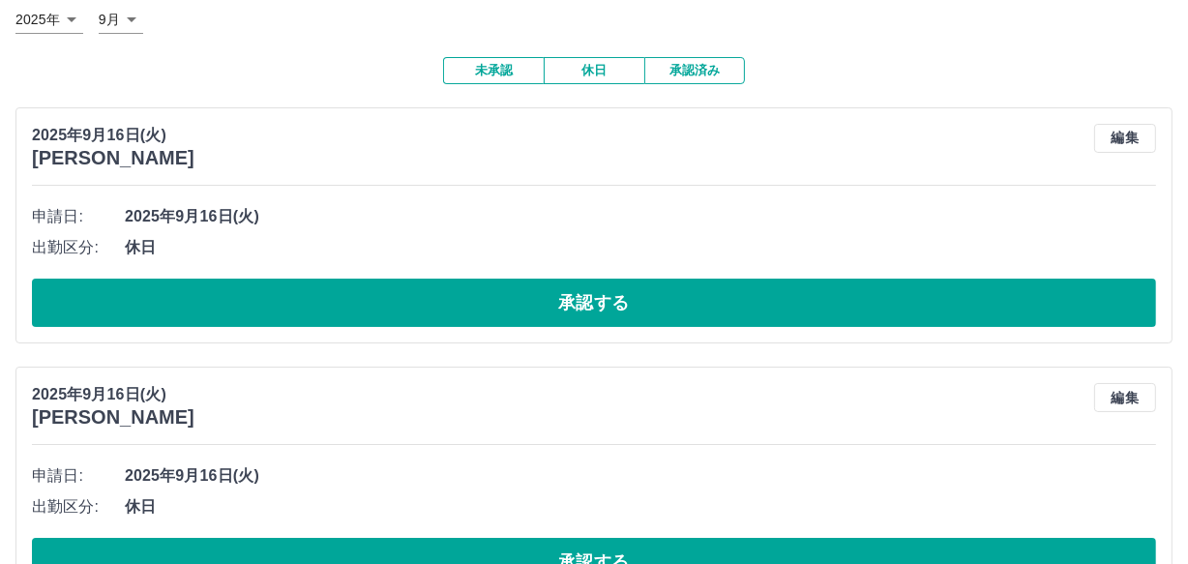
click at [657, 319] on button "承認する" at bounding box center [594, 303] width 1124 height 48
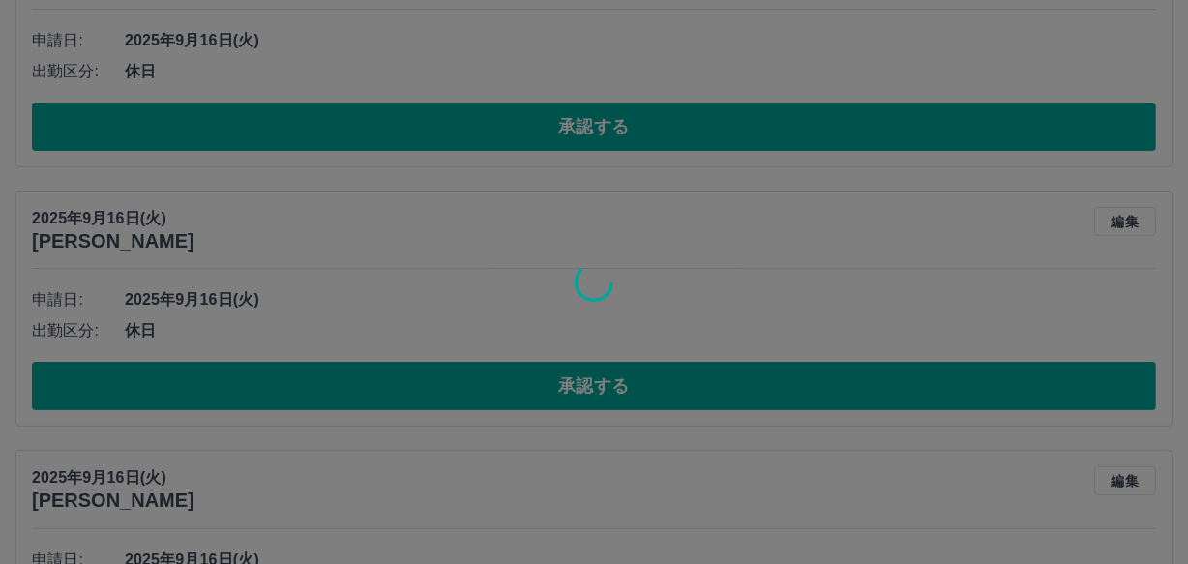
scroll to position [38, 0]
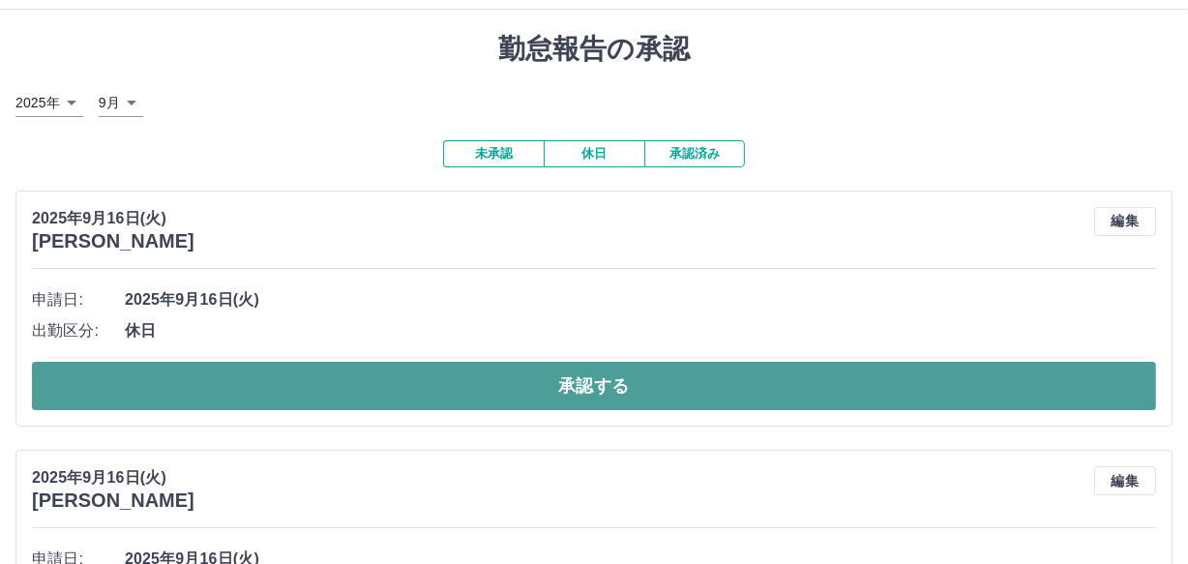
click at [676, 389] on button "承認する" at bounding box center [594, 386] width 1124 height 48
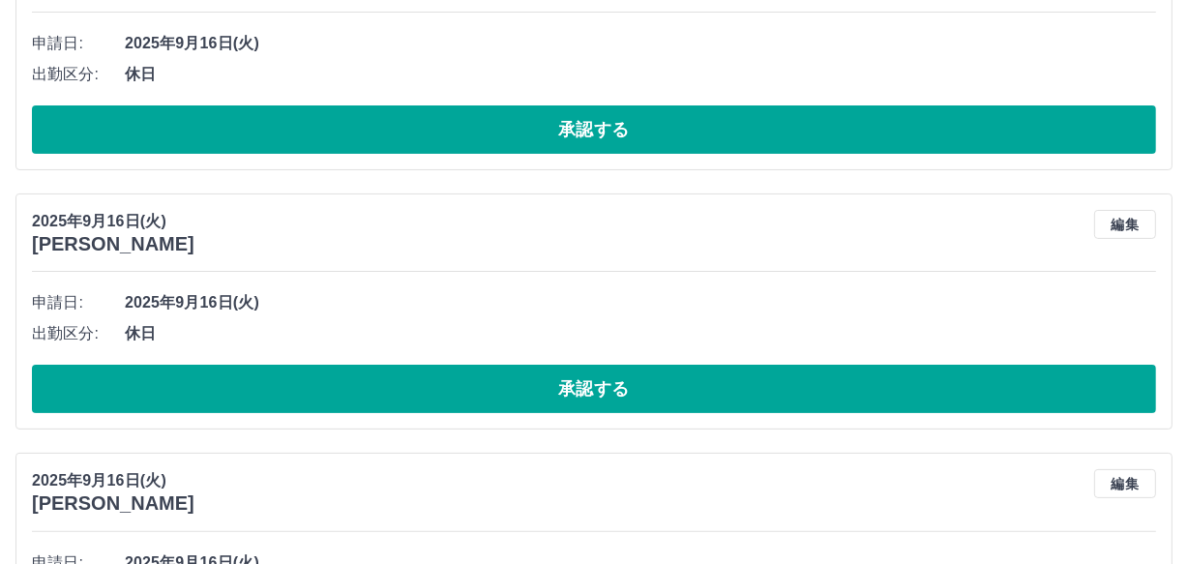
scroll to position [301, 0]
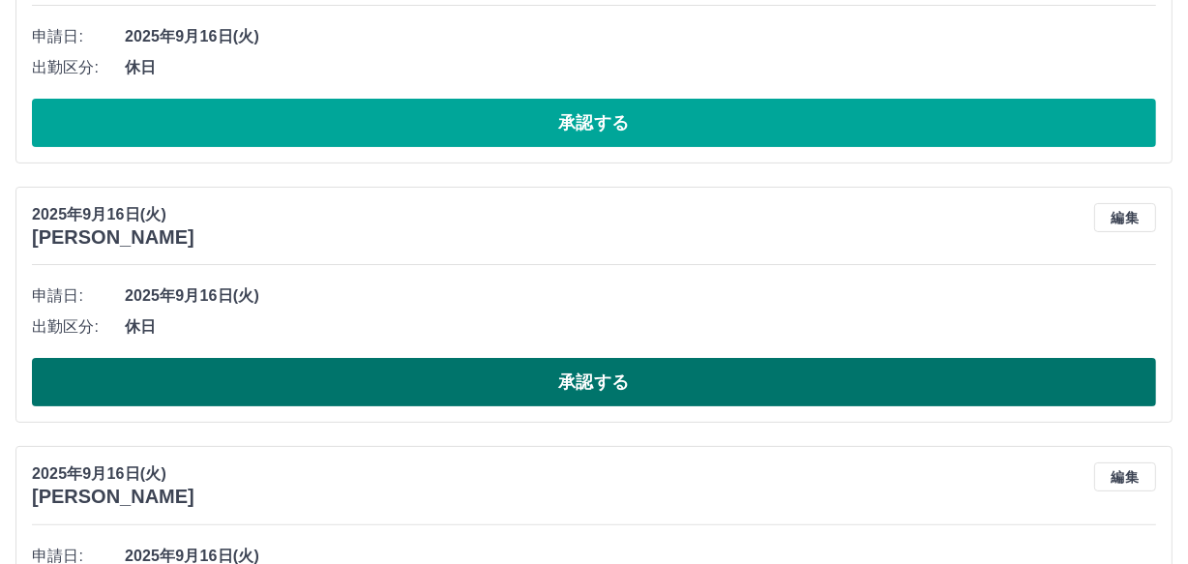
click at [685, 381] on button "承認する" at bounding box center [594, 382] width 1124 height 48
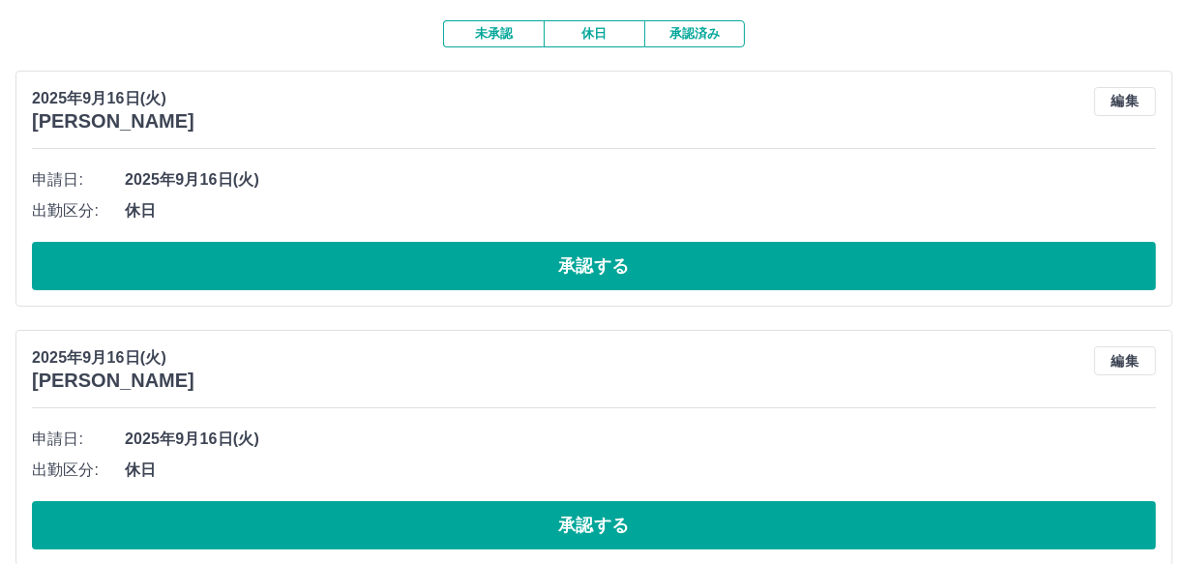
scroll to position [130, 0]
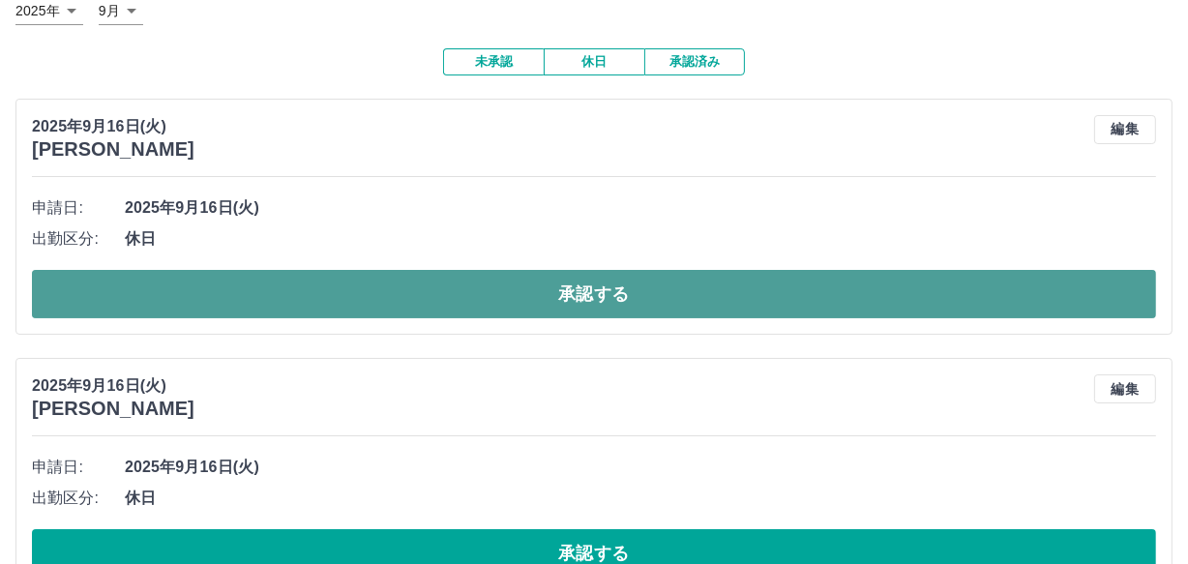
click at [735, 302] on button "承認する" at bounding box center [594, 294] width 1124 height 48
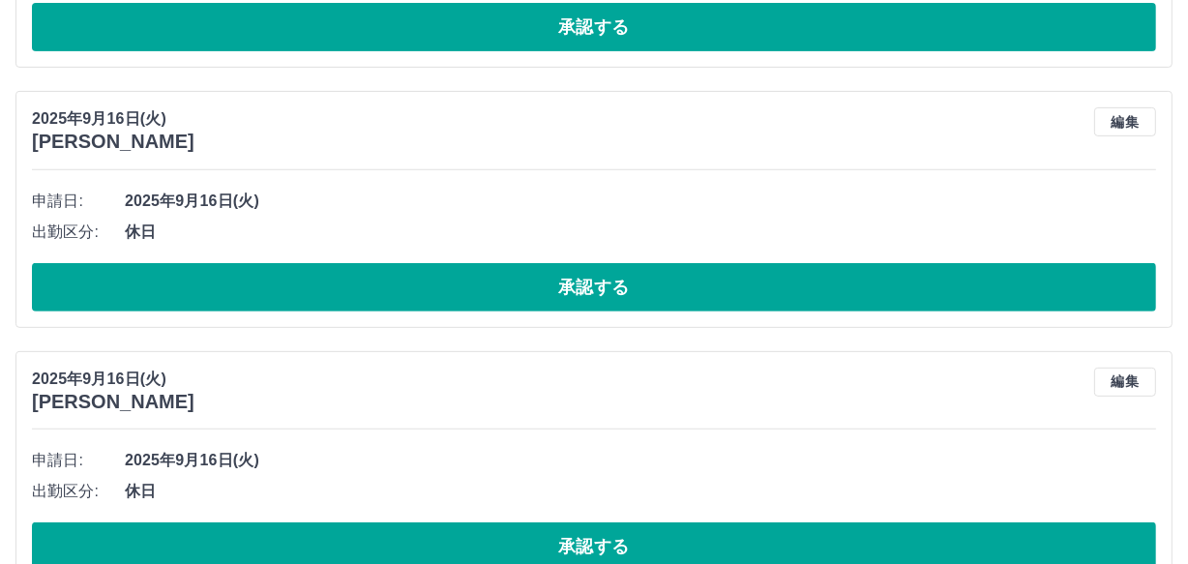
scroll to position [658, 0]
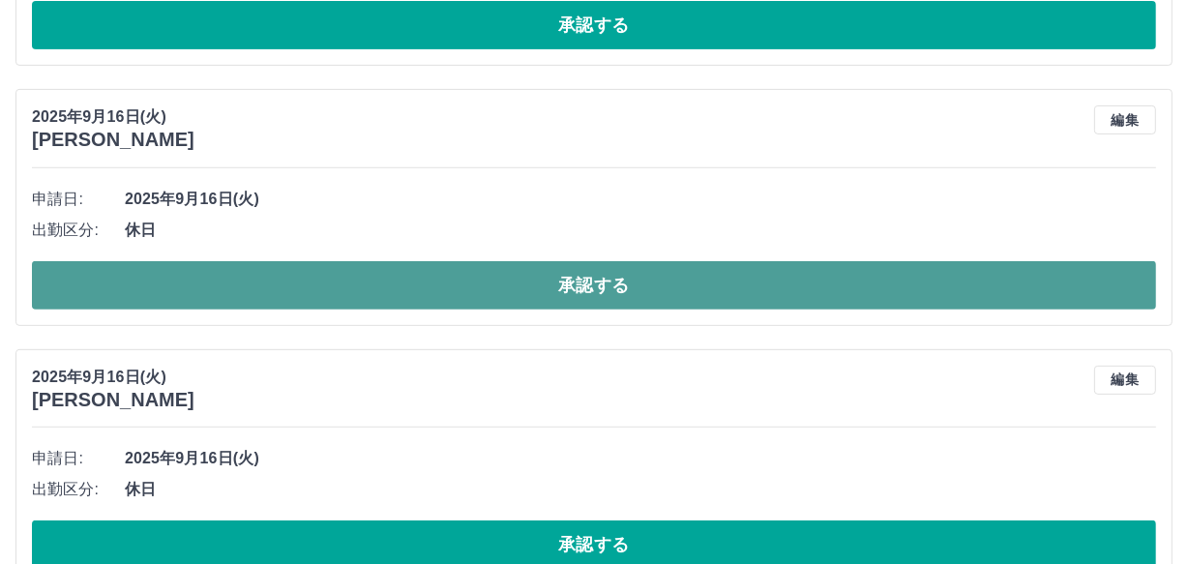
click at [740, 289] on button "承認する" at bounding box center [594, 285] width 1124 height 48
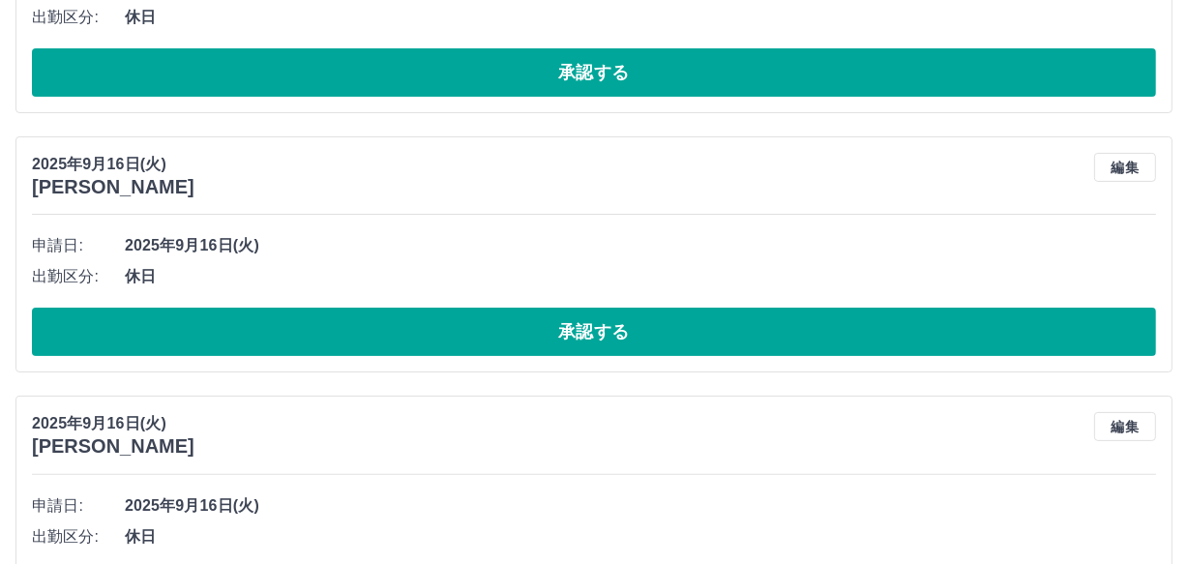
scroll to position [355, 0]
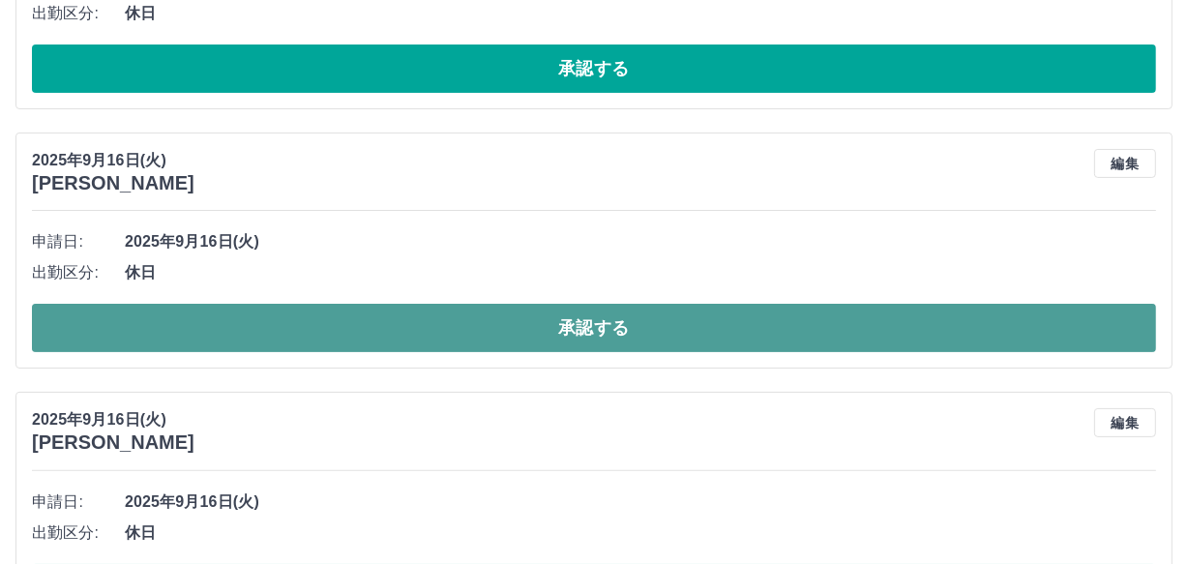
click at [648, 322] on button "承認する" at bounding box center [594, 328] width 1124 height 48
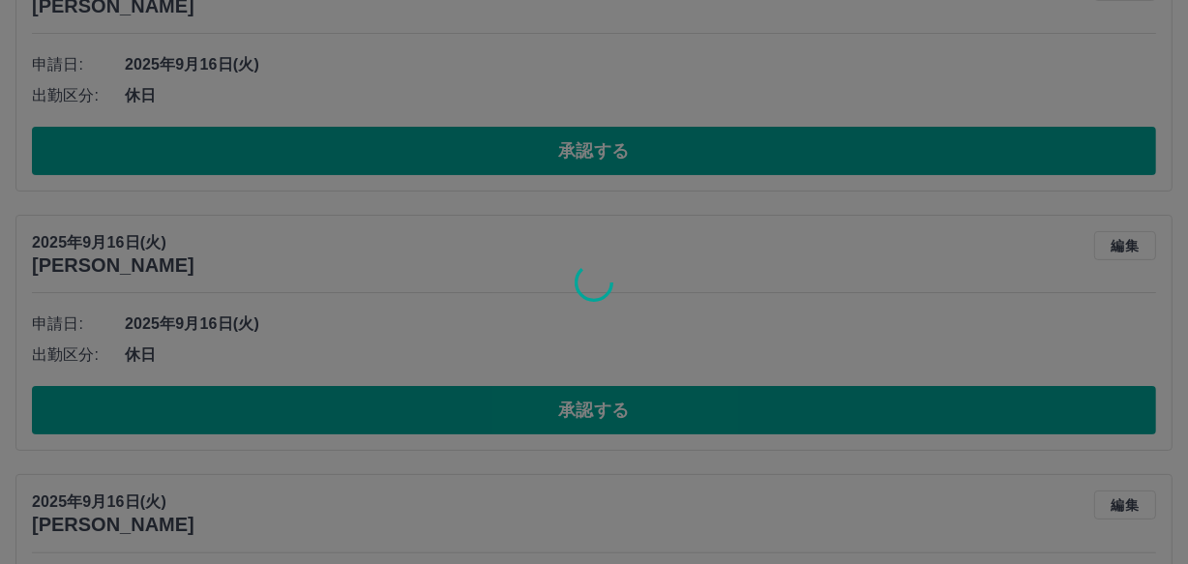
scroll to position [179, 0]
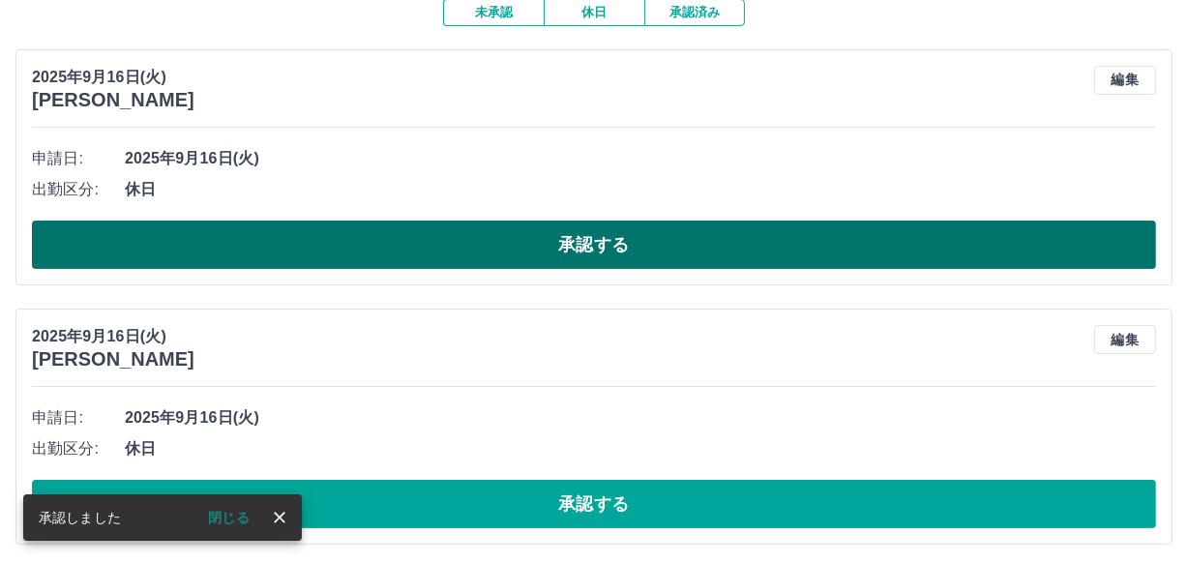
click at [655, 238] on button "承認する" at bounding box center [594, 244] width 1124 height 48
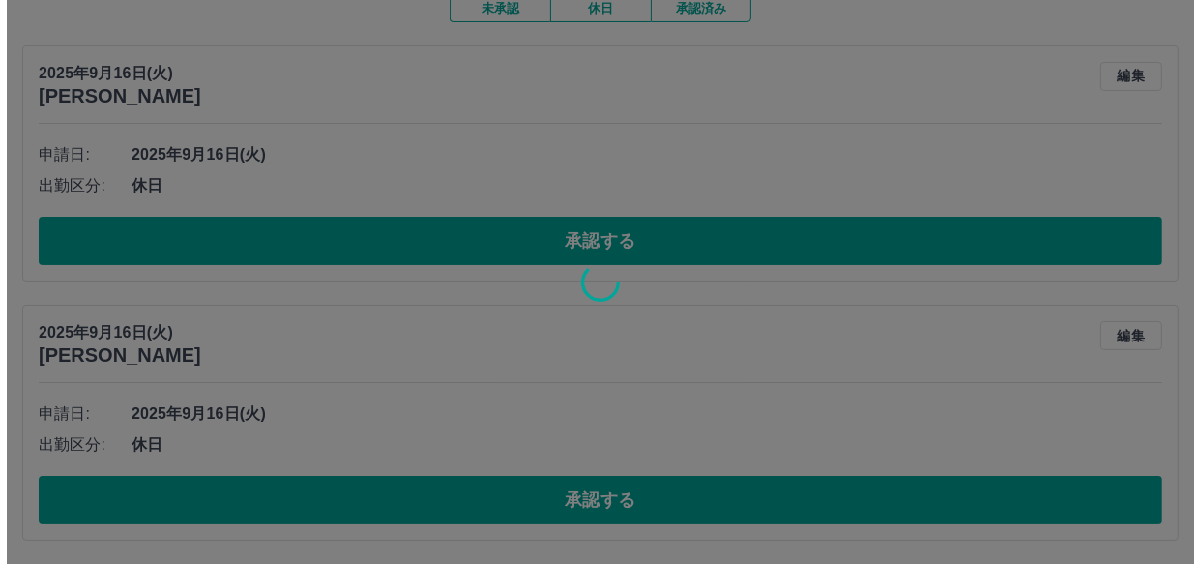
scroll to position [0, 0]
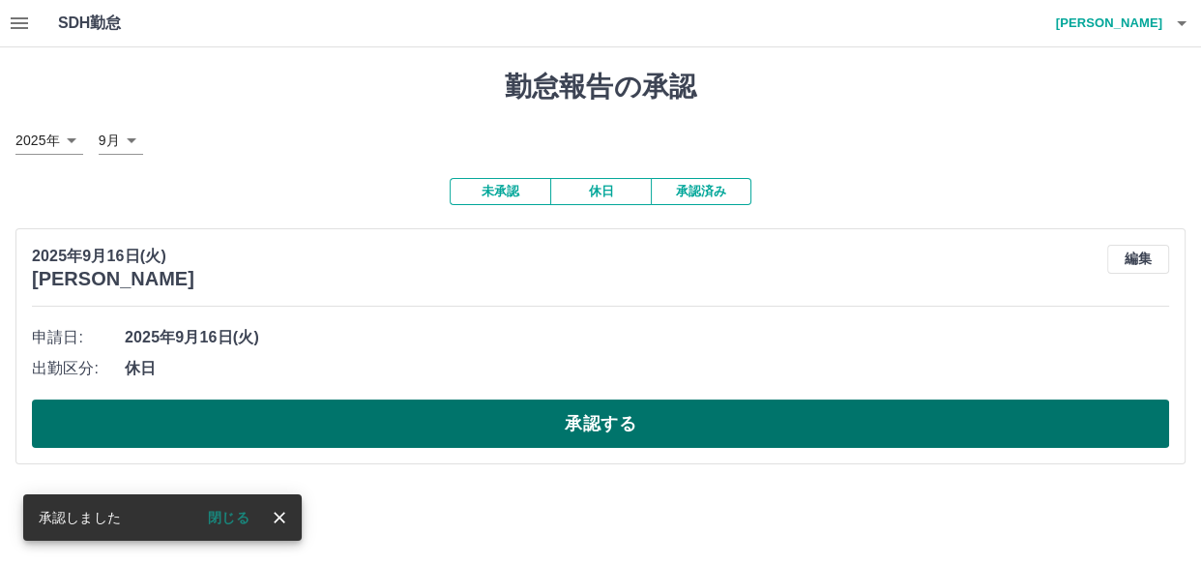
click at [795, 430] on button "承認する" at bounding box center [600, 423] width 1137 height 48
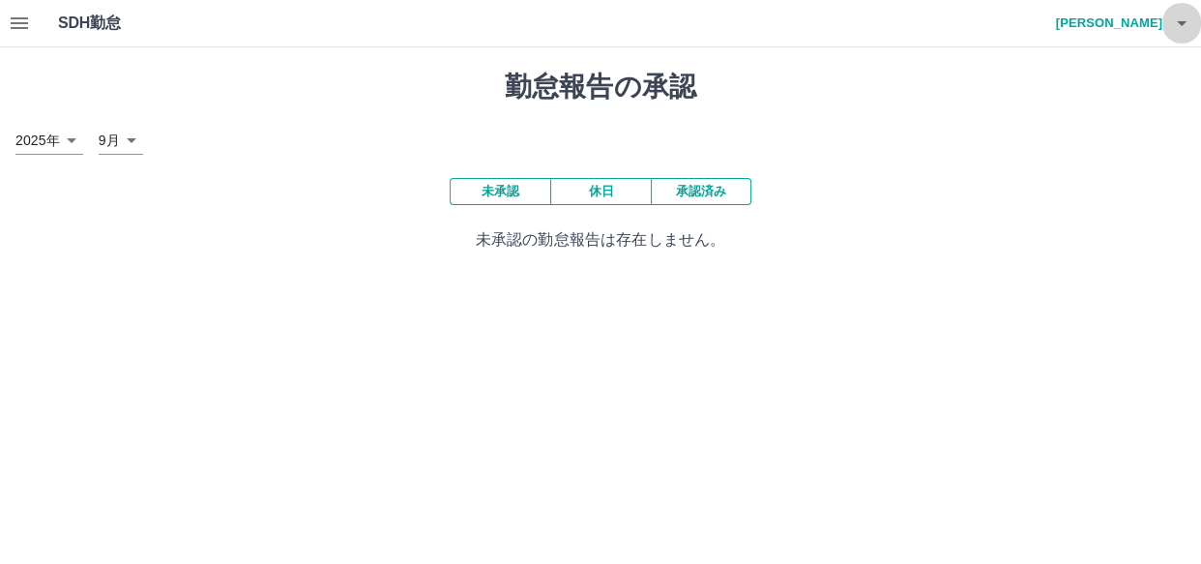
click at [1183, 17] on icon "button" at bounding box center [1181, 23] width 23 height 23
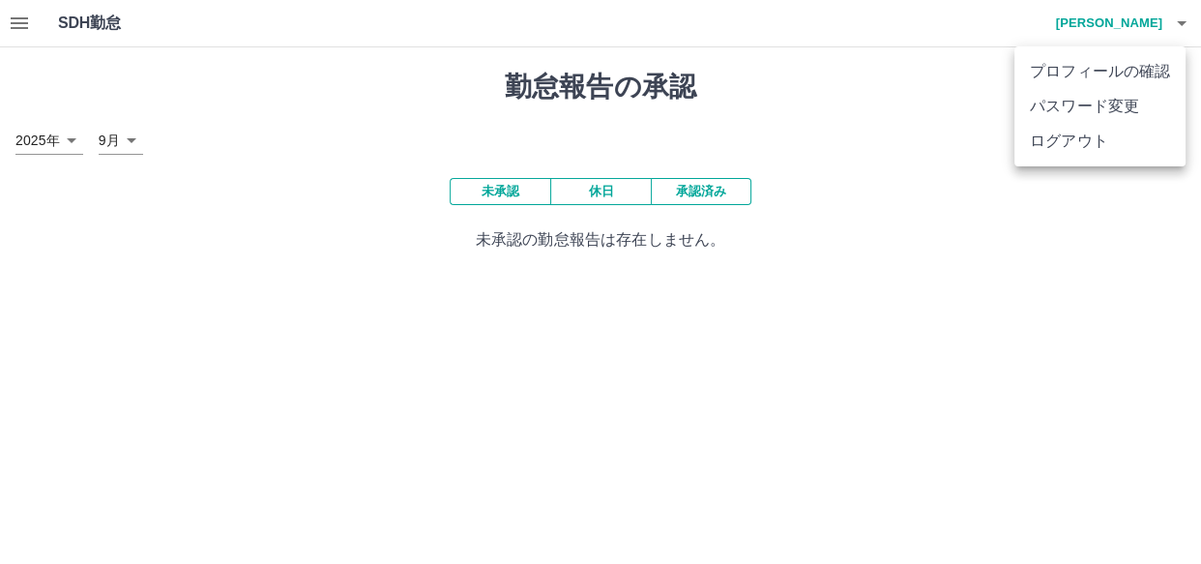
click at [1105, 150] on li "ログアウト" at bounding box center [1099, 141] width 171 height 35
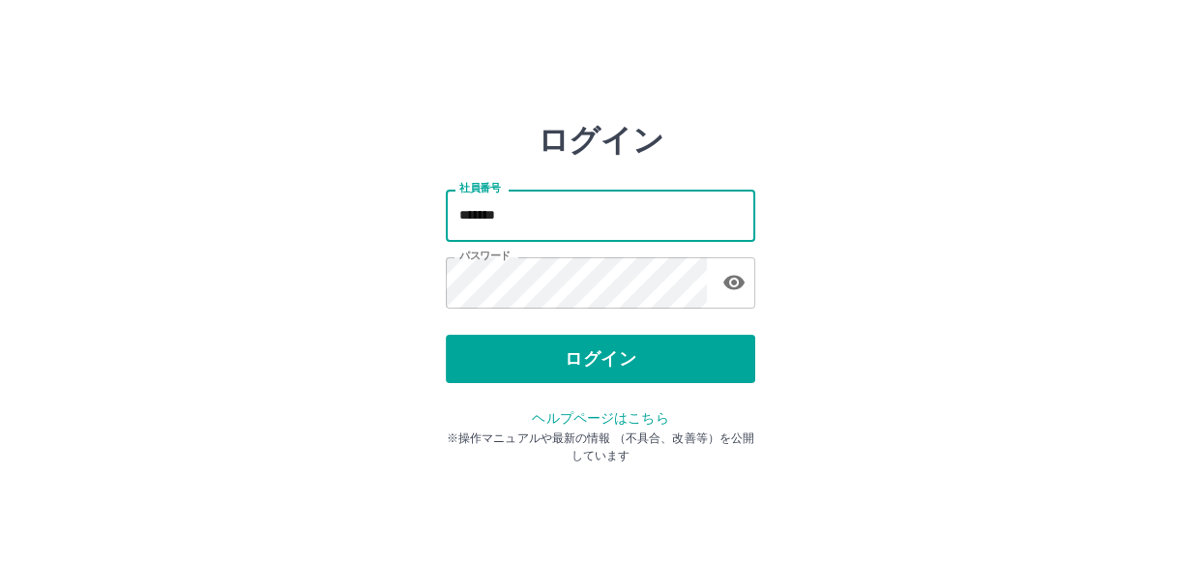
type input "*******"
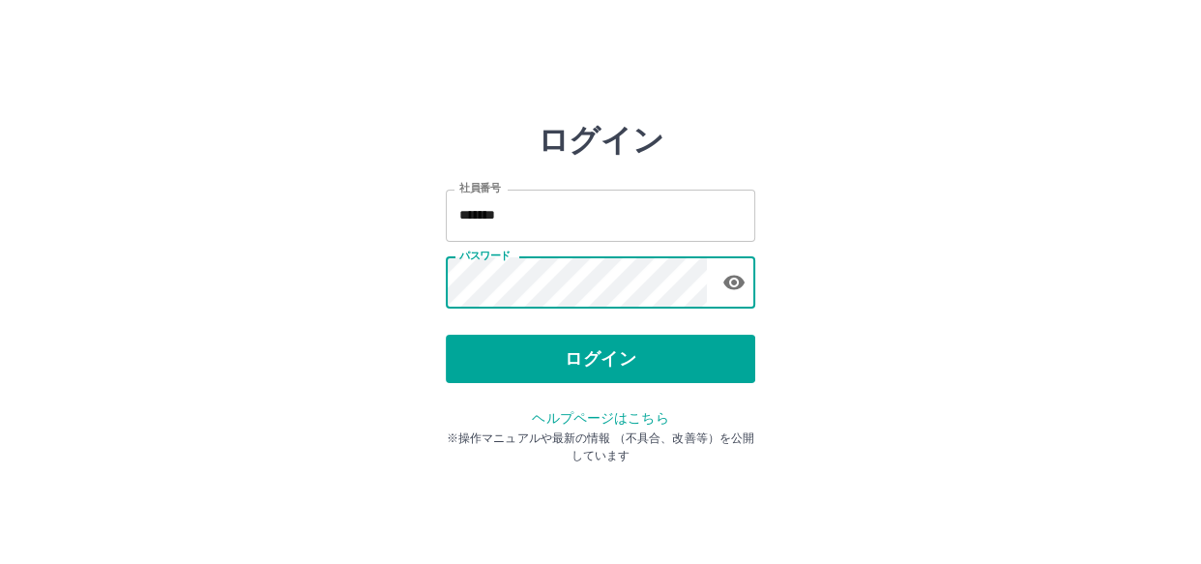
click at [132, 288] on div "ログイン 社員番号 ******* 社員番号 パスワード パスワード ログイン ヘルプページはこちら ※操作マニュアルや最新の情報 （不具合、改善等）を公開し…" at bounding box center [600, 276] width 1160 height 309
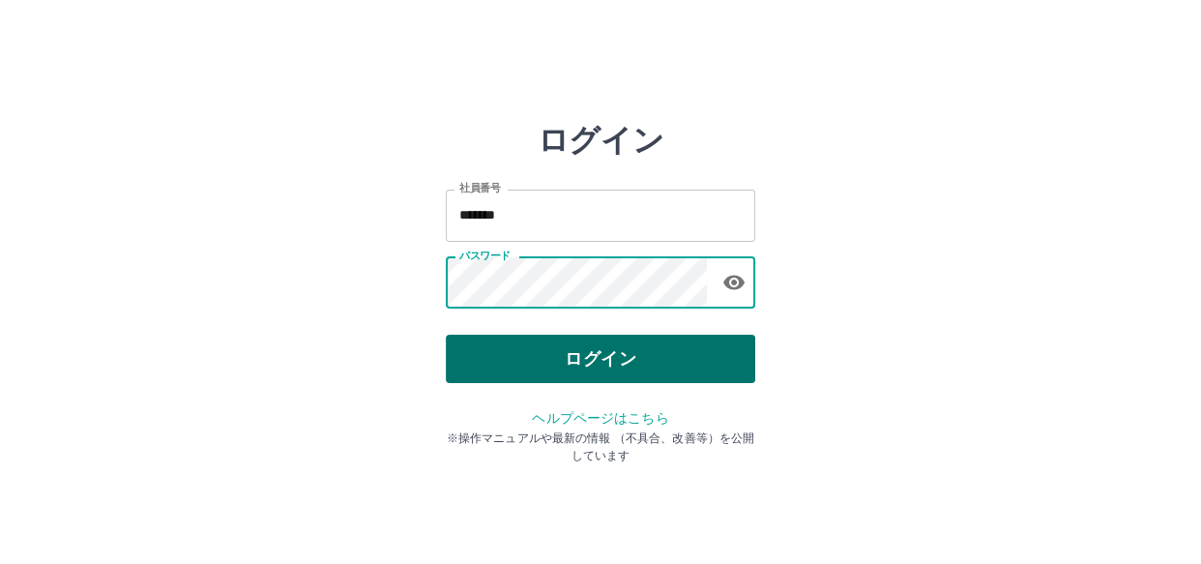
click at [489, 360] on button "ログイン" at bounding box center [600, 359] width 309 height 48
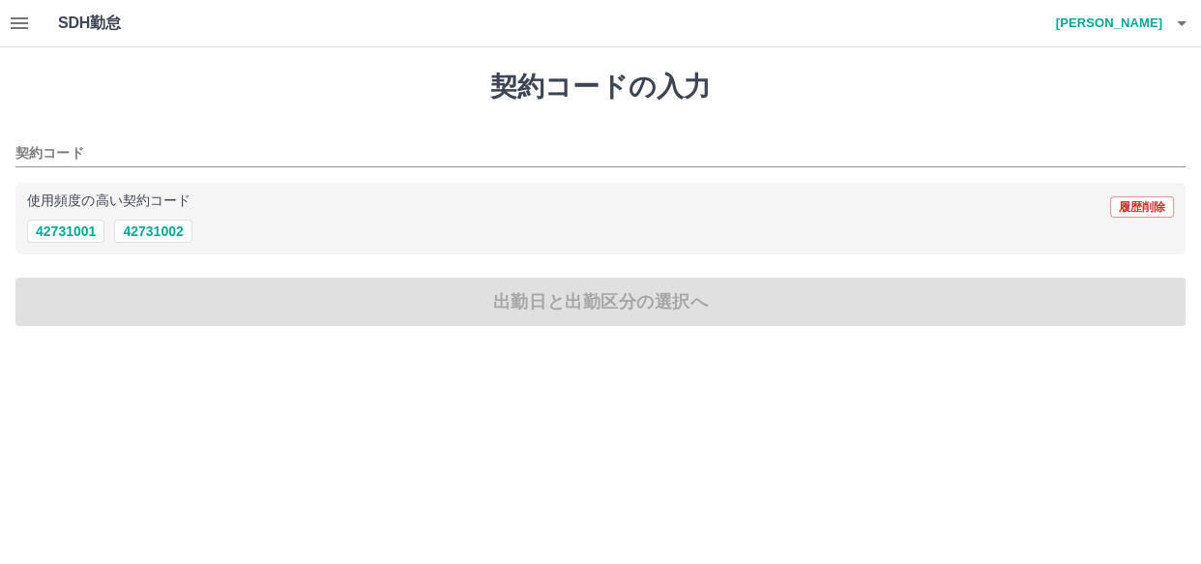
click at [19, 24] on icon "button" at bounding box center [19, 23] width 23 height 23
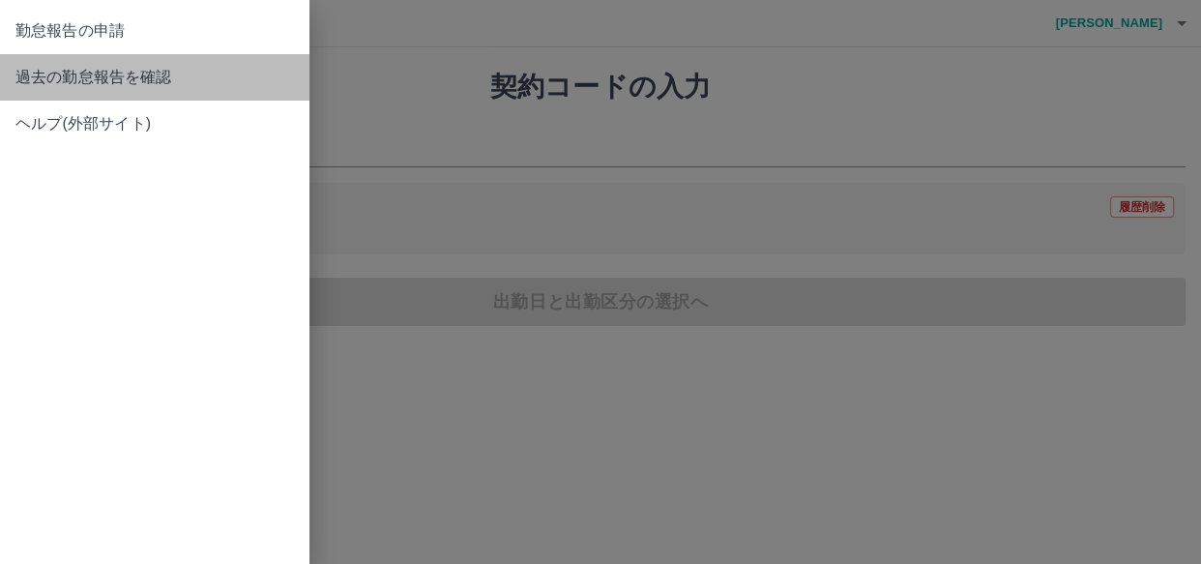
click at [48, 73] on span "過去の勤怠報告を確認" at bounding box center [154, 77] width 279 height 23
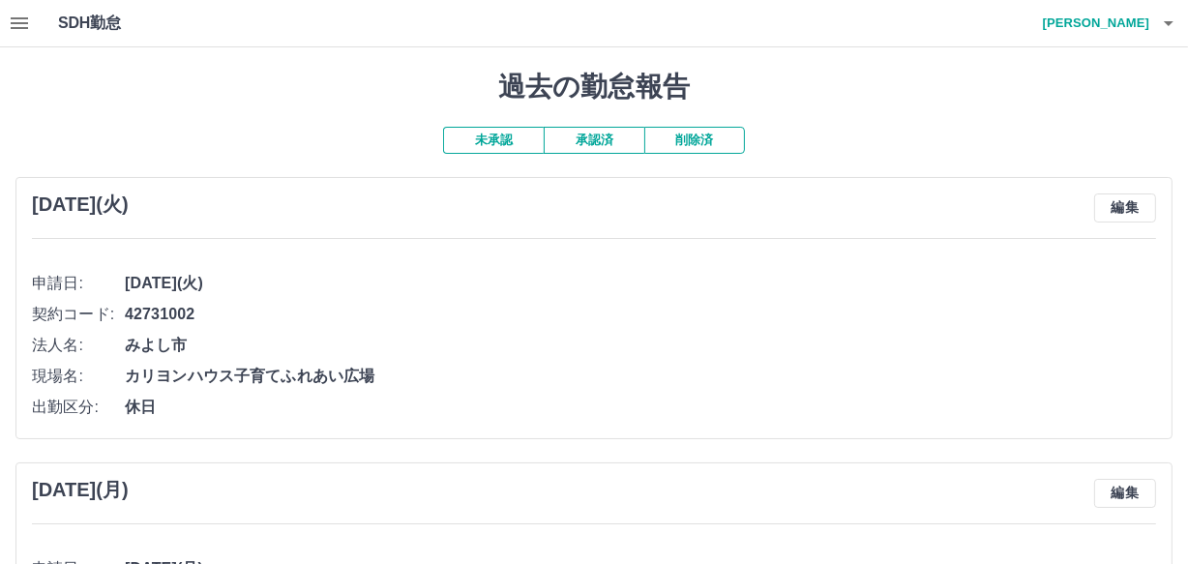
click at [631, 139] on button "承認済" at bounding box center [593, 140] width 101 height 27
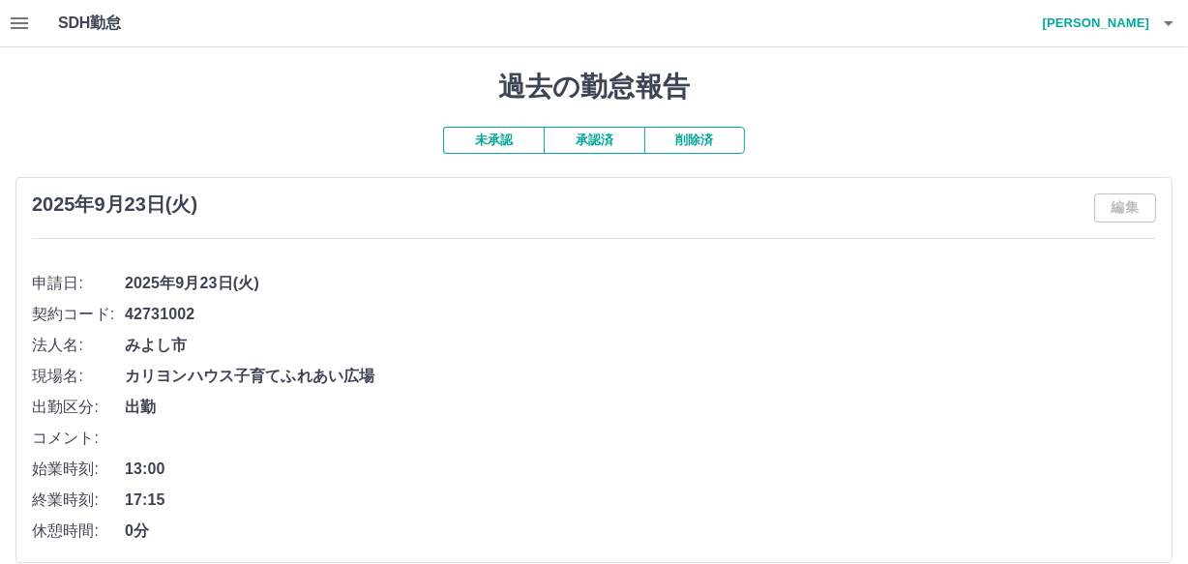
click at [1178, 15] on icon "button" at bounding box center [1168, 23] width 23 height 23
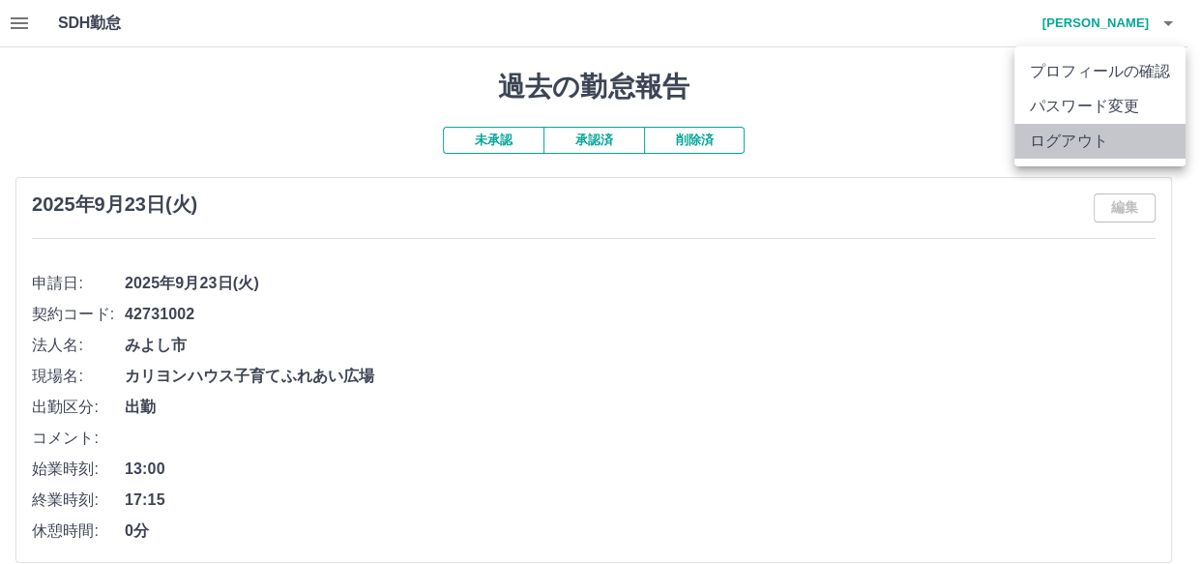
click at [1062, 137] on li "ログアウト" at bounding box center [1099, 141] width 171 height 35
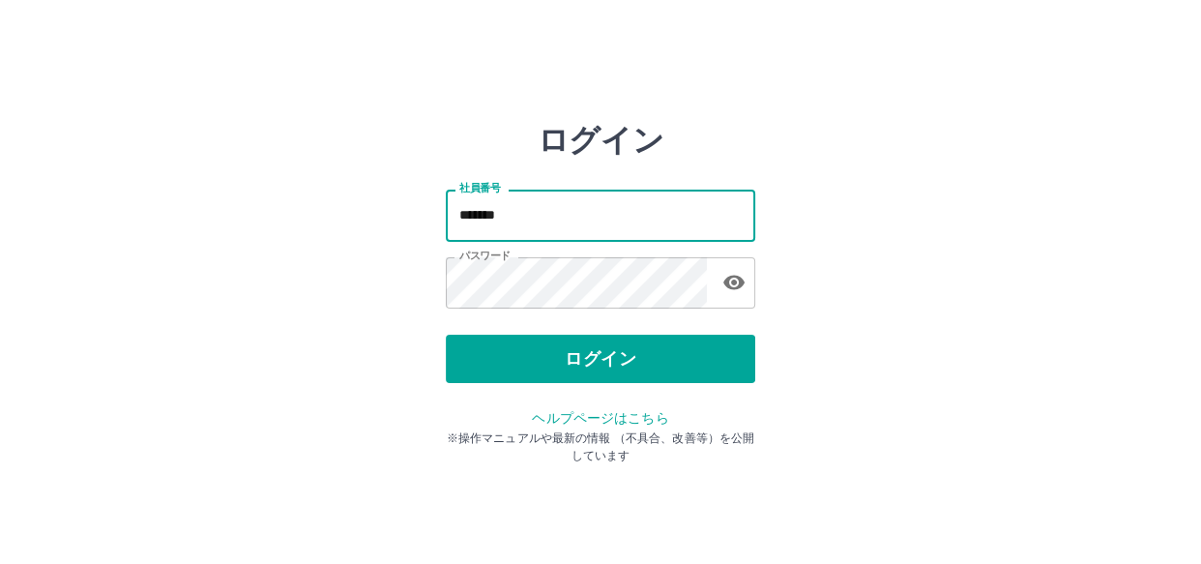
drag, startPoint x: 525, startPoint y: 217, endPoint x: 163, endPoint y: 176, distance: 364.0
click at [201, 187] on div "ログイン 社員番号 ******* 社員番号 パスワード パスワード ログイン ヘルプページはこちら ※操作マニュアルや最新の情報 （不具合、改善等）を公開し…" at bounding box center [600, 276] width 1160 height 309
type input "*******"
click at [203, 282] on div "ログイン 社員番号 ******* 社員番号 パスワード パスワード ログイン ヘルプページはこちら ※操作マニュアルや最新の情報 （不具合、改善等）を公開し…" at bounding box center [600, 276] width 1160 height 309
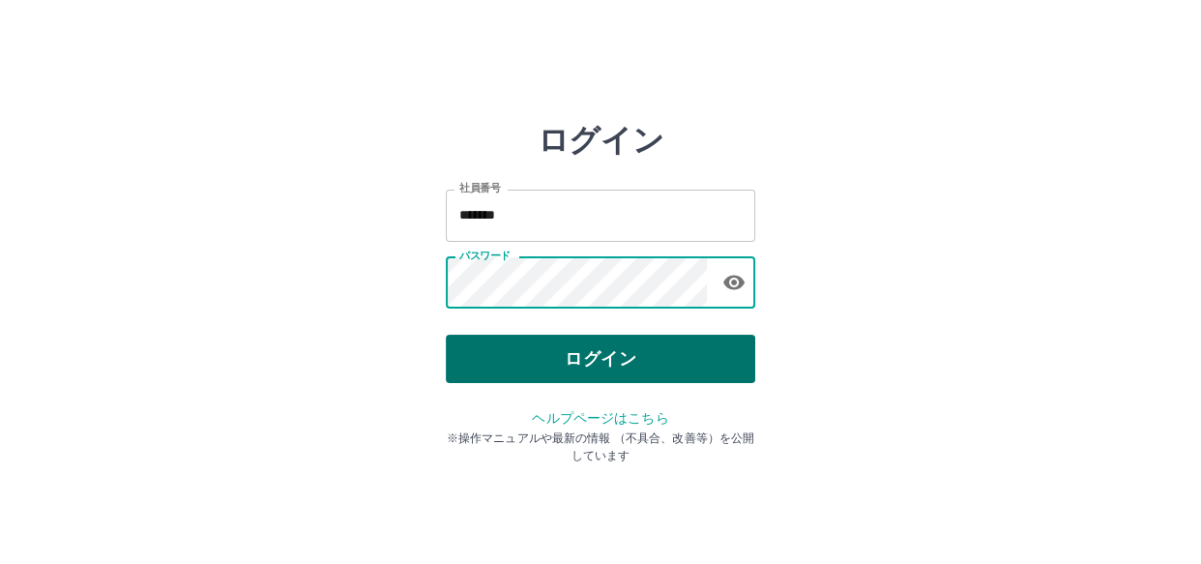
click at [529, 350] on button "ログイン" at bounding box center [600, 359] width 309 height 48
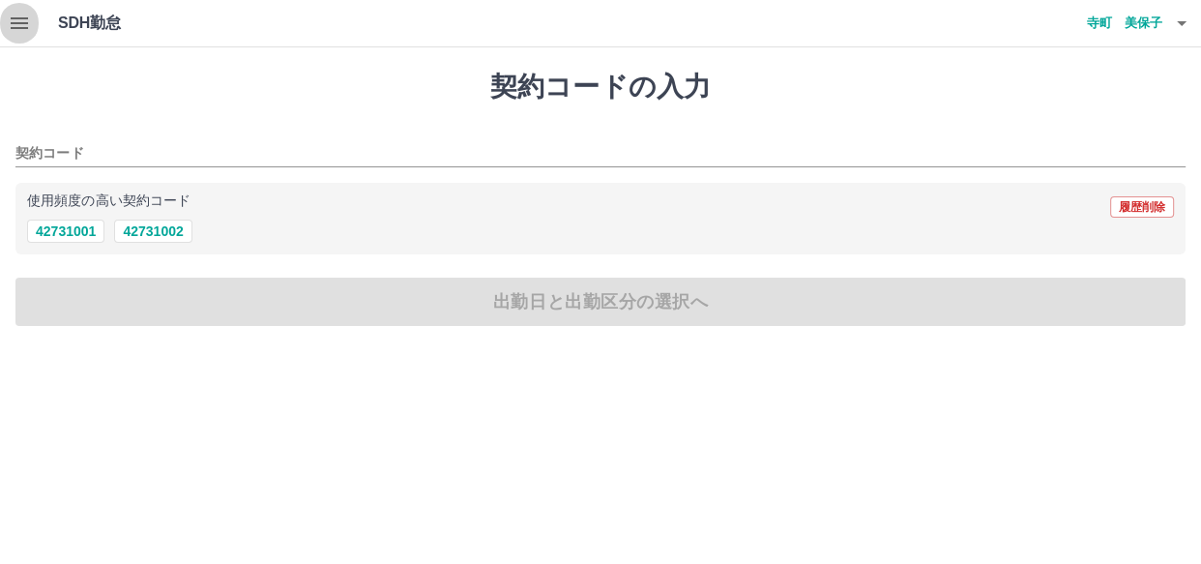
click at [27, 25] on icon "button" at bounding box center [19, 23] width 23 height 23
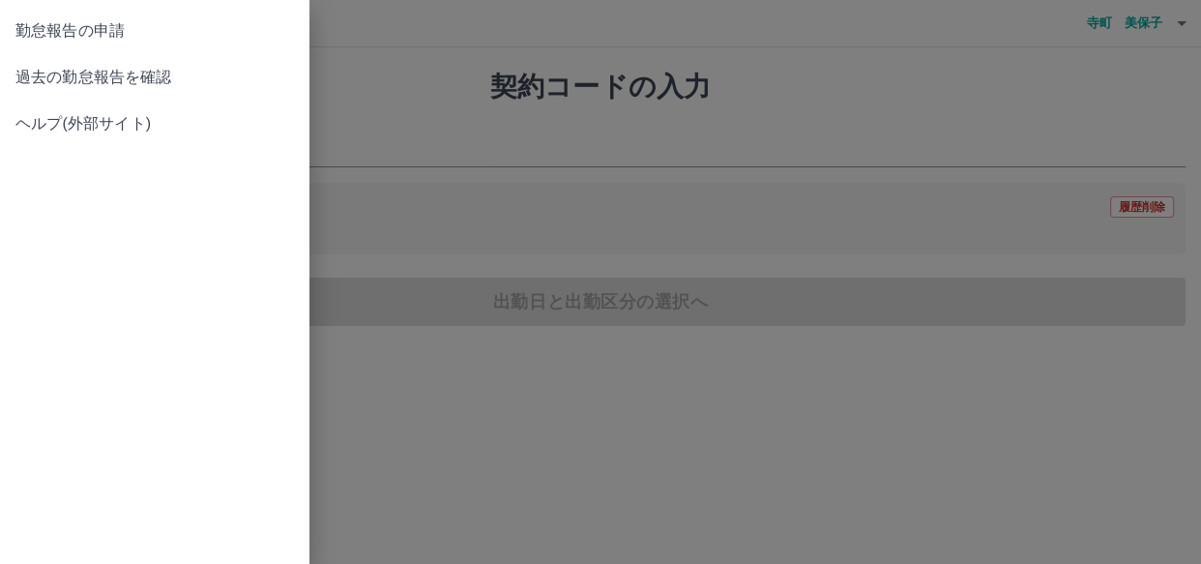
click at [850, 86] on div at bounding box center [600, 282] width 1201 height 564
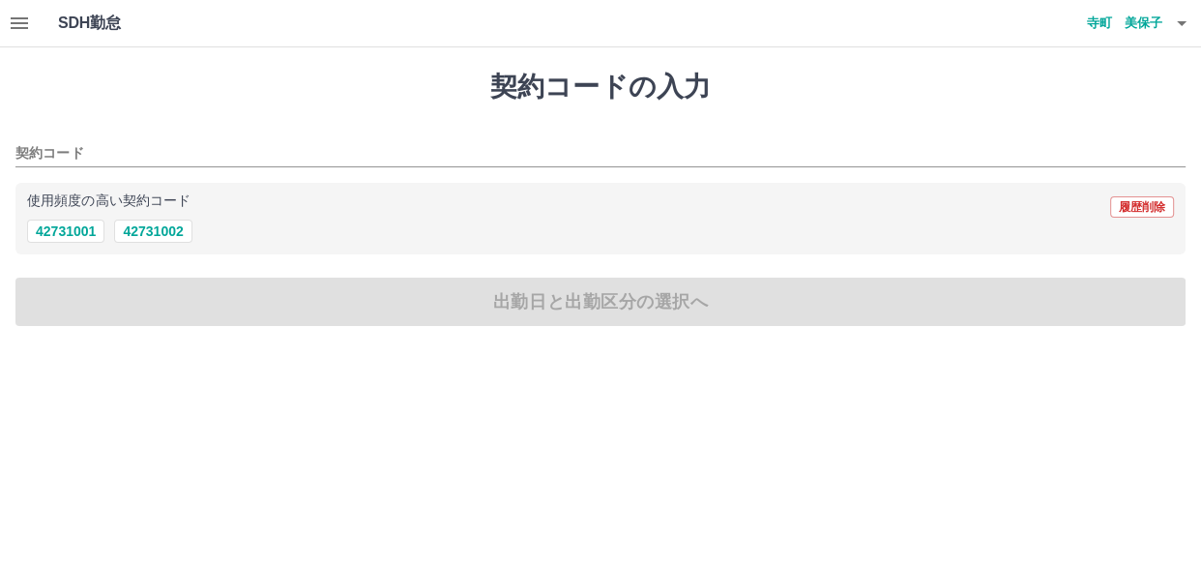
click at [1176, 17] on icon "button" at bounding box center [1181, 23] width 23 height 23
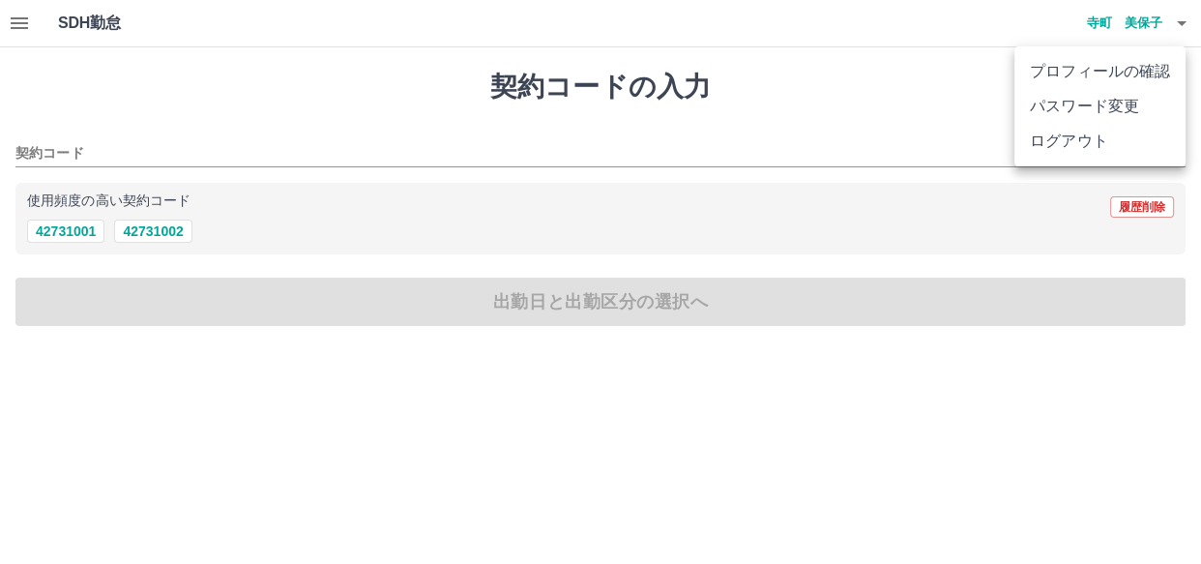
click at [1079, 137] on li "ログアウト" at bounding box center [1099, 141] width 171 height 35
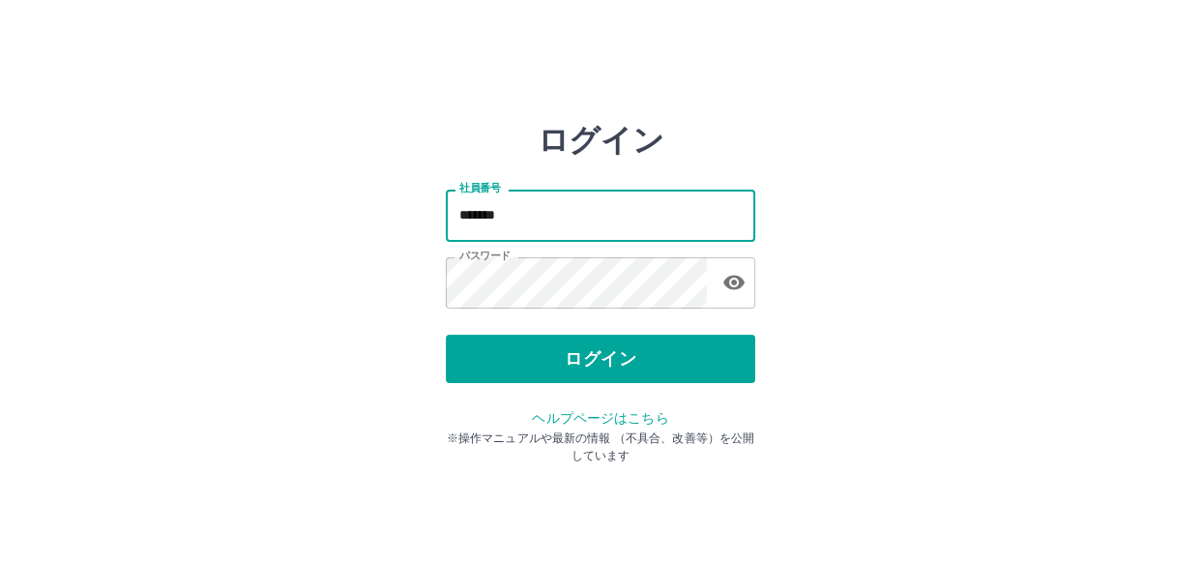
drag, startPoint x: 579, startPoint y: 221, endPoint x: 0, endPoint y: 174, distance: 581.2
click at [177, 206] on div "ログイン 社員番号 ******* 社員番号 パスワード パスワード ログイン ヘルプページはこちら ※操作マニュアルや最新の情報 （不具合、改善等）を公開し…" at bounding box center [600, 276] width 1160 height 309
click at [492, 216] on input "********" at bounding box center [600, 215] width 309 height 51
type input "*******"
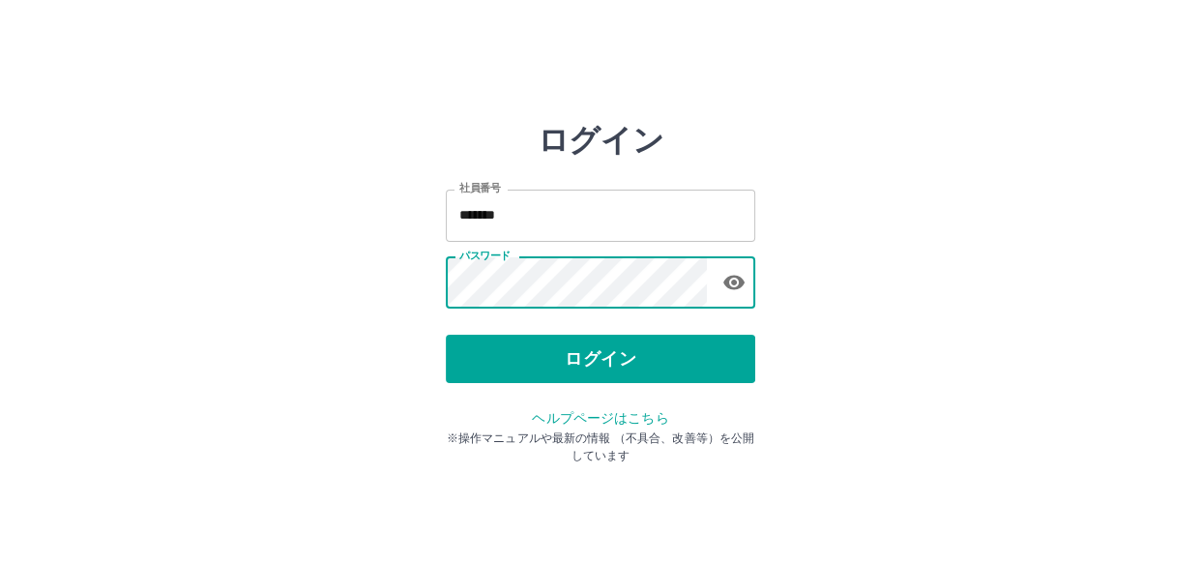
click at [331, 289] on div "ログイン 社員番号 ******* 社員番号 パスワード パスワード ログイン ヘルプページはこちら ※操作マニュアルや最新の情報 （不具合、改善等）を公開し…" at bounding box center [600, 276] width 1160 height 309
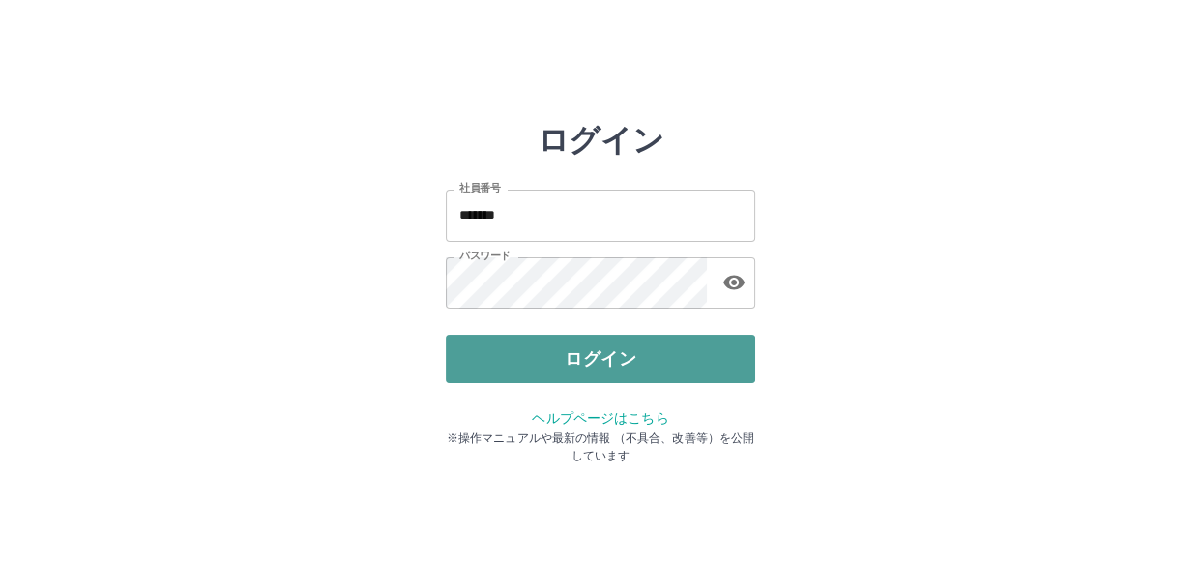
click at [526, 350] on button "ログイン" at bounding box center [600, 359] width 309 height 48
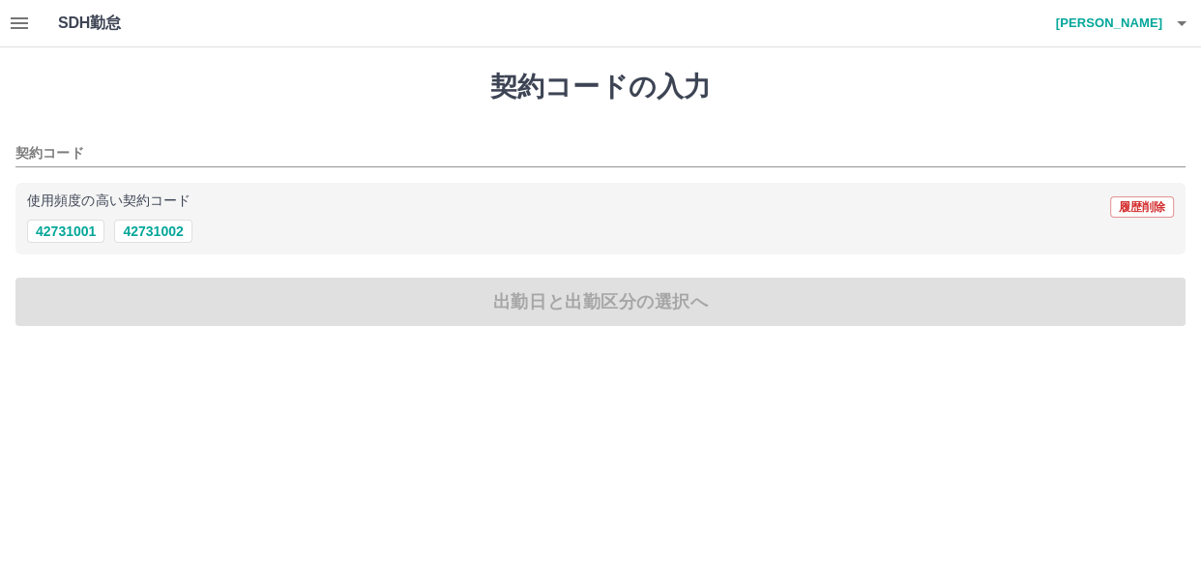
click at [28, 19] on icon "button" at bounding box center [19, 23] width 23 height 23
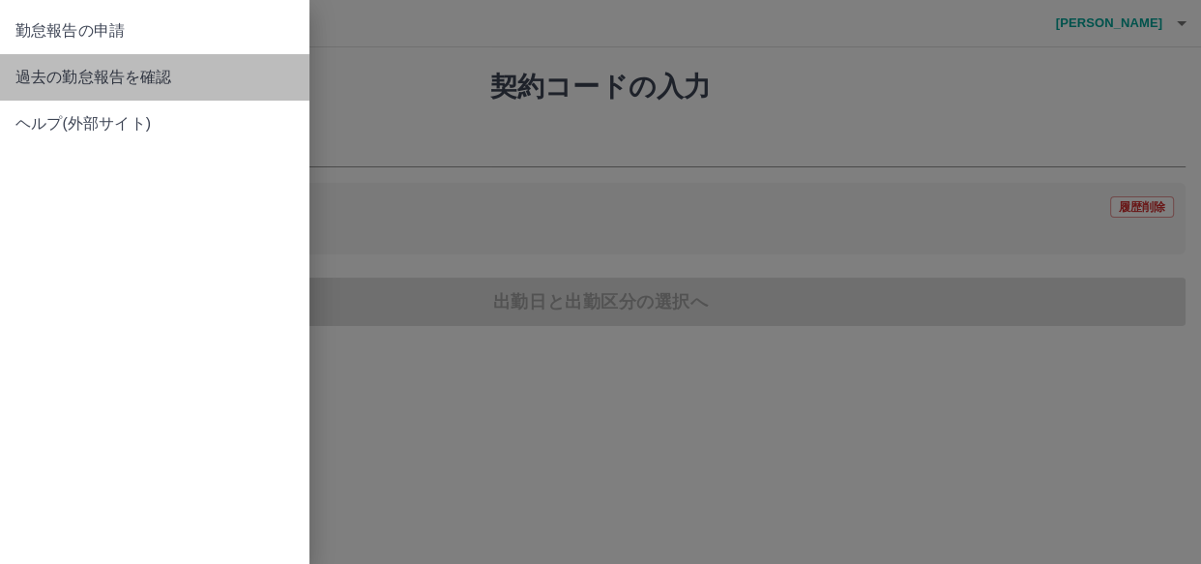
click at [100, 68] on span "過去の勤怠報告を確認" at bounding box center [154, 77] width 279 height 23
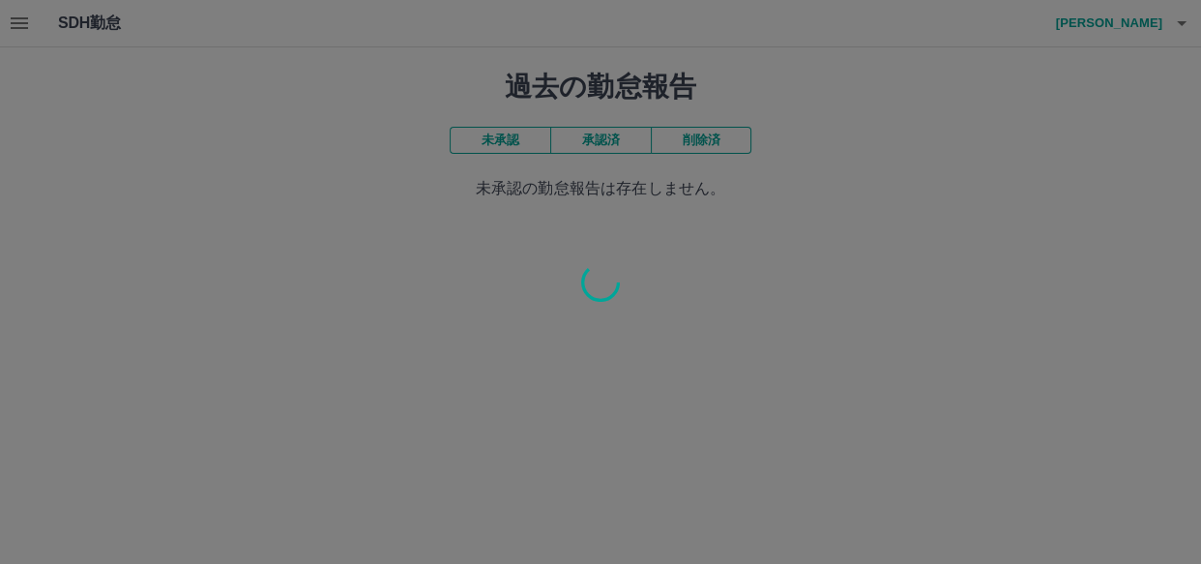
click at [595, 135] on div at bounding box center [600, 282] width 1201 height 564
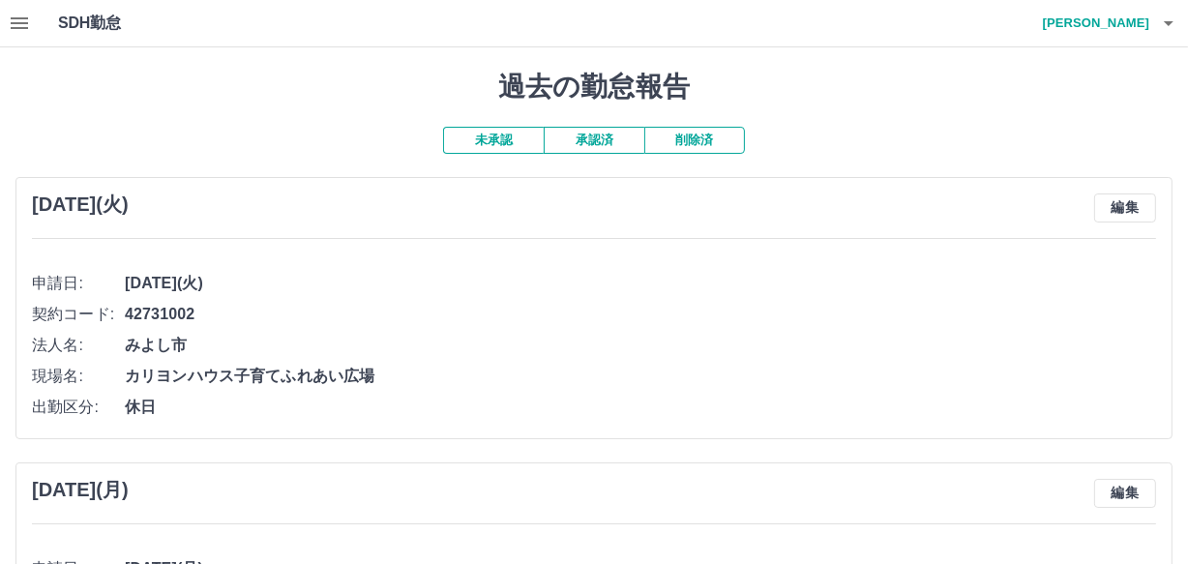
click at [596, 136] on button "承認済" at bounding box center [593, 140] width 101 height 27
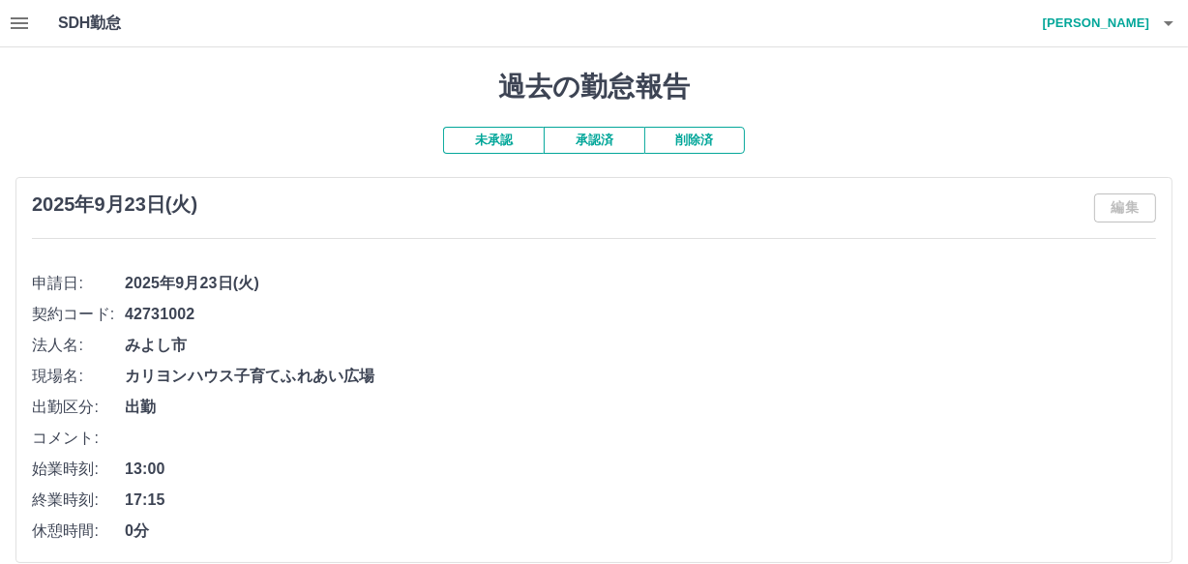
click at [1165, 23] on icon "button" at bounding box center [1168, 23] width 23 height 23
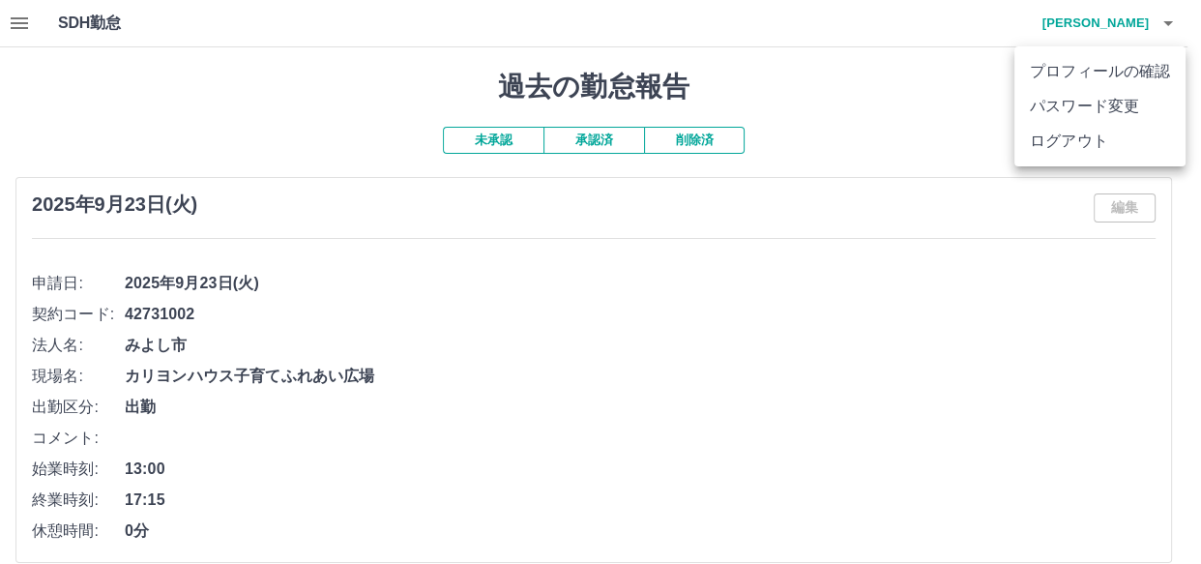
click at [1059, 148] on li "ログアウト" at bounding box center [1099, 141] width 171 height 35
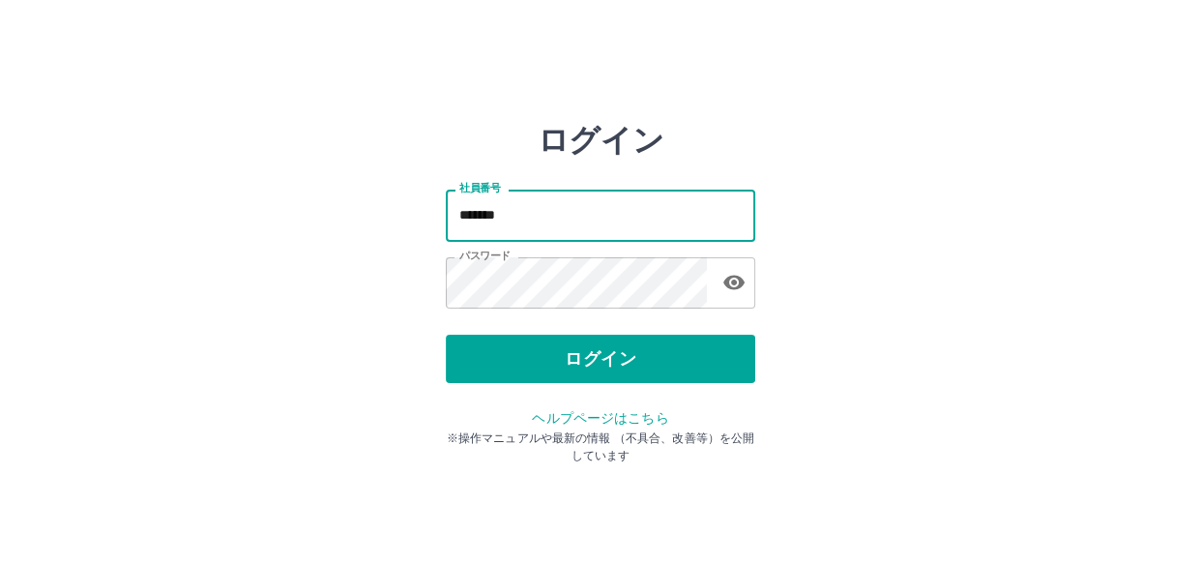
drag, startPoint x: 547, startPoint y: 225, endPoint x: 352, endPoint y: 205, distance: 196.4
click at [370, 212] on div "ログイン 社員番号 ******* 社員番号 パスワード パスワード ログイン ヘルプページはこちら ※操作マニュアルや最新の情報 （不具合、改善等）を公開し…" at bounding box center [600, 276] width 1160 height 309
type input "*******"
click at [156, 250] on div "ログイン 社員番号 ******* 社員番号 パスワード パスワード ログイン ヘルプページはこちら ※操作マニュアルや最新の情報 （不具合、改善等）を公開し…" at bounding box center [600, 276] width 1160 height 309
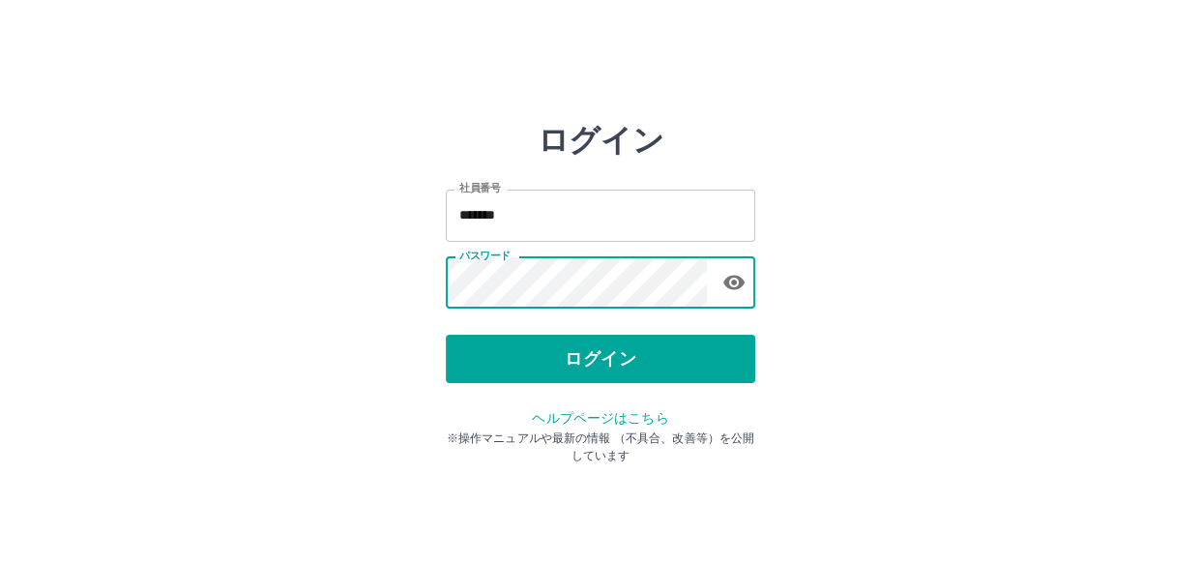
click at [524, 383] on div "ログイン 社員番号 ******* 社員番号 パスワード パスワード ログイン ヘルプページはこちら ※操作マニュアルや最新の情報 （不具合、改善等）を公開し…" at bounding box center [600, 276] width 309 height 309
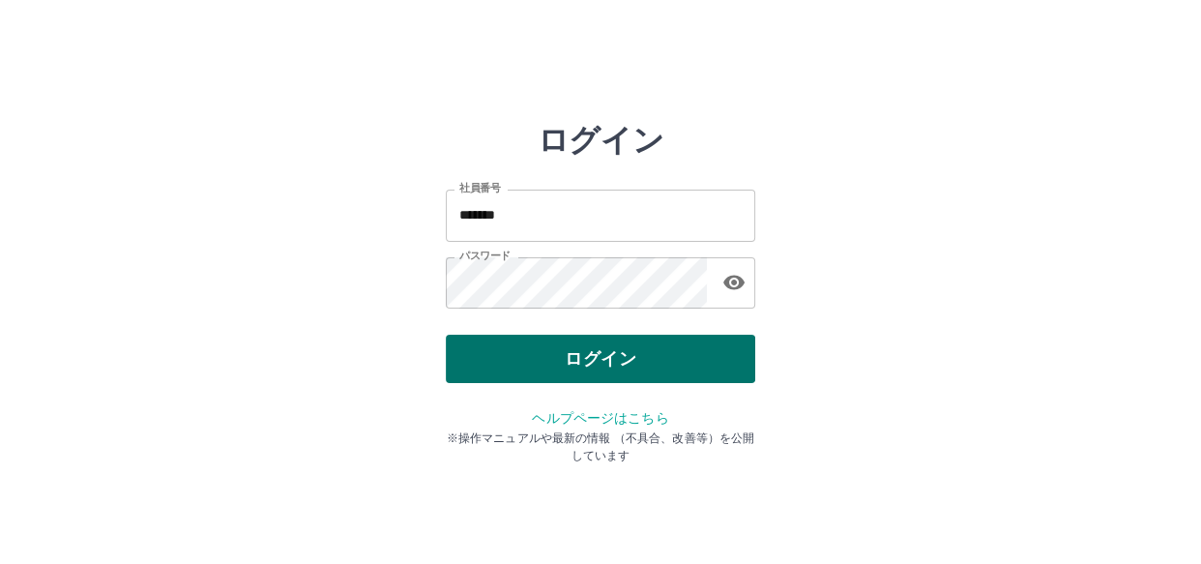
click at [499, 365] on button "ログイン" at bounding box center [600, 359] width 309 height 48
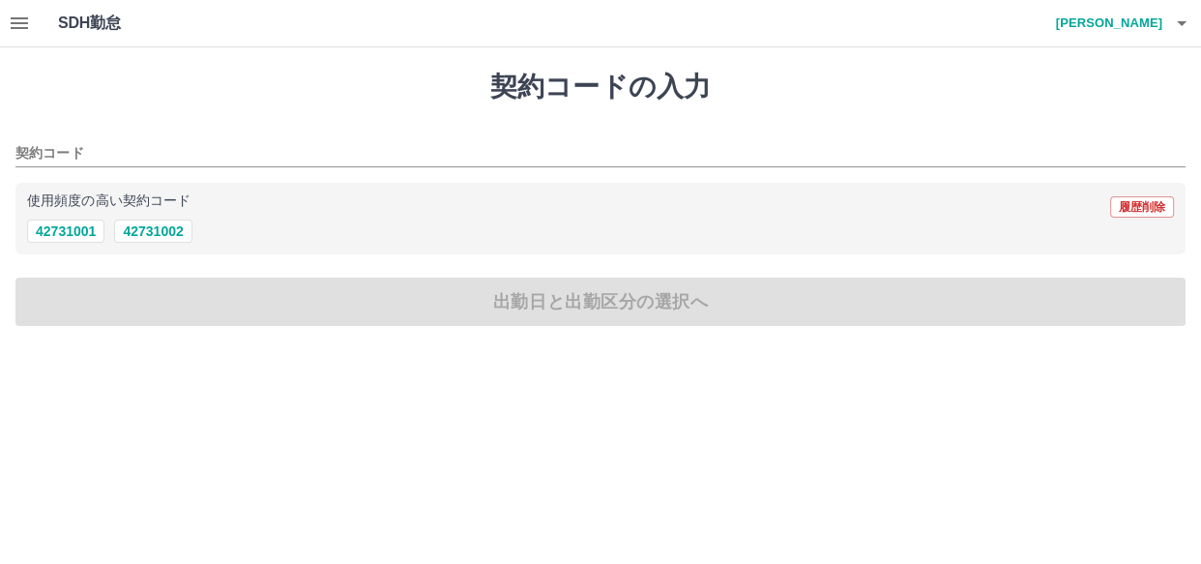
click at [22, 15] on icon "button" at bounding box center [19, 23] width 23 height 23
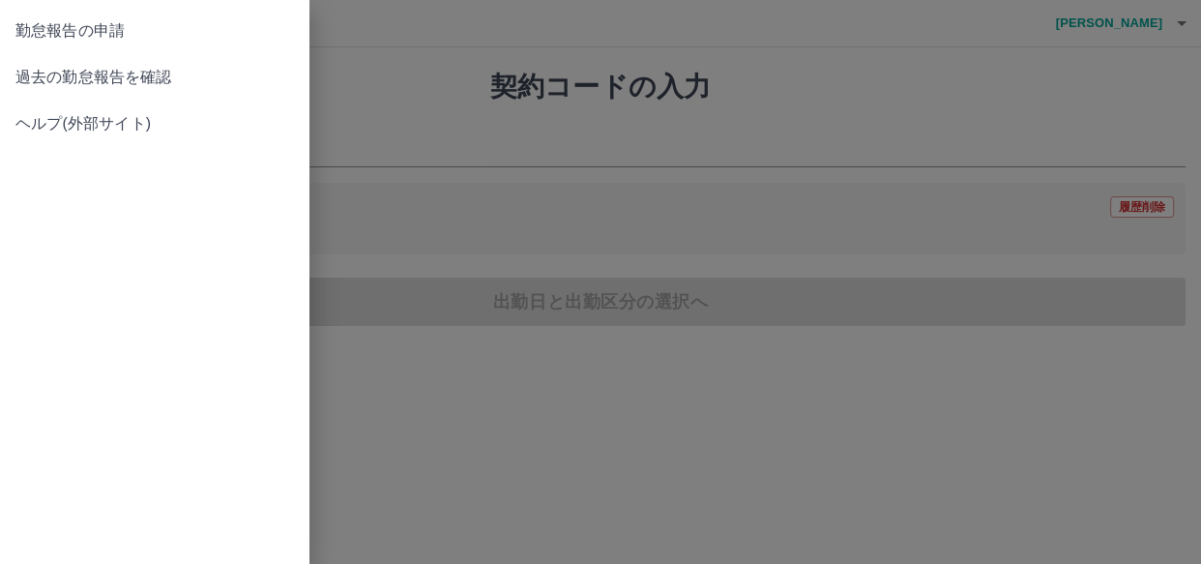
click at [52, 75] on span "過去の勤怠報告を確認" at bounding box center [154, 77] width 279 height 23
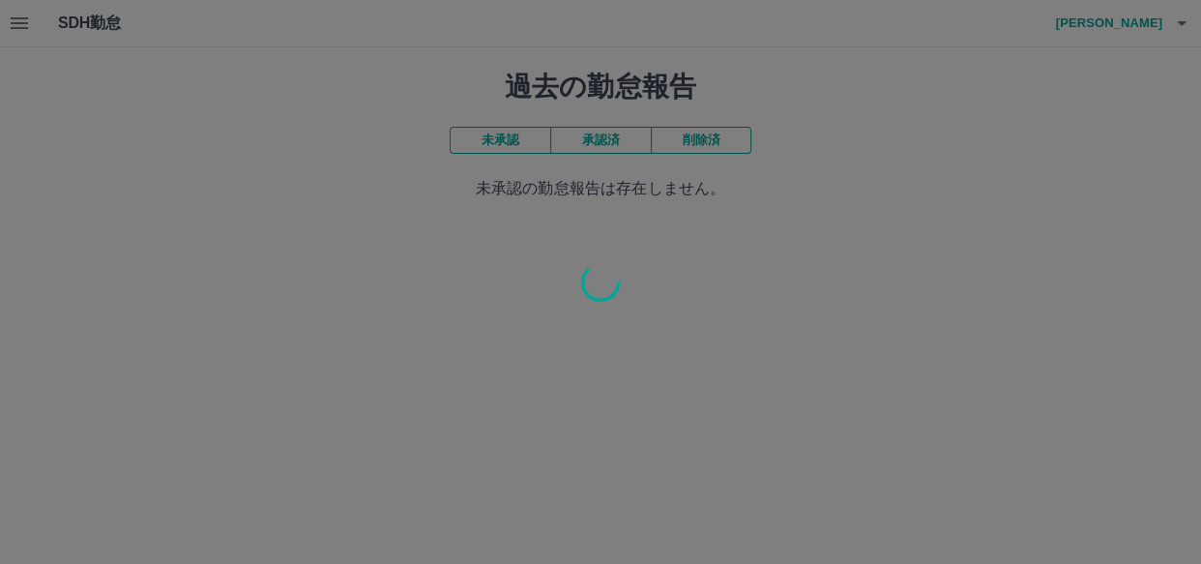
click at [601, 136] on div at bounding box center [600, 282] width 1201 height 564
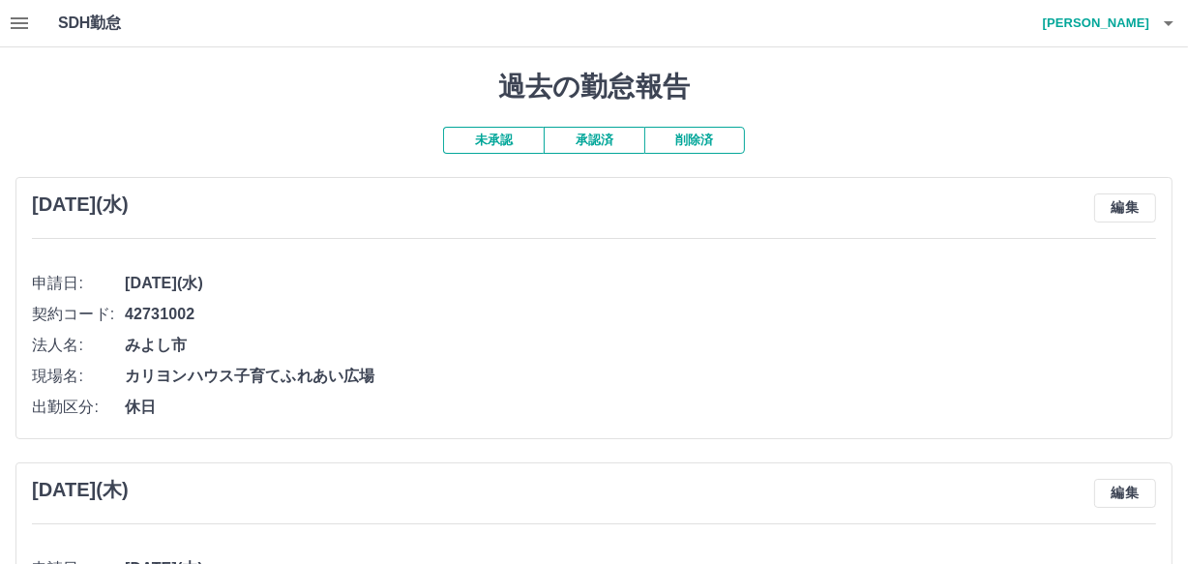
click at [601, 136] on button "承認済" at bounding box center [593, 140] width 101 height 27
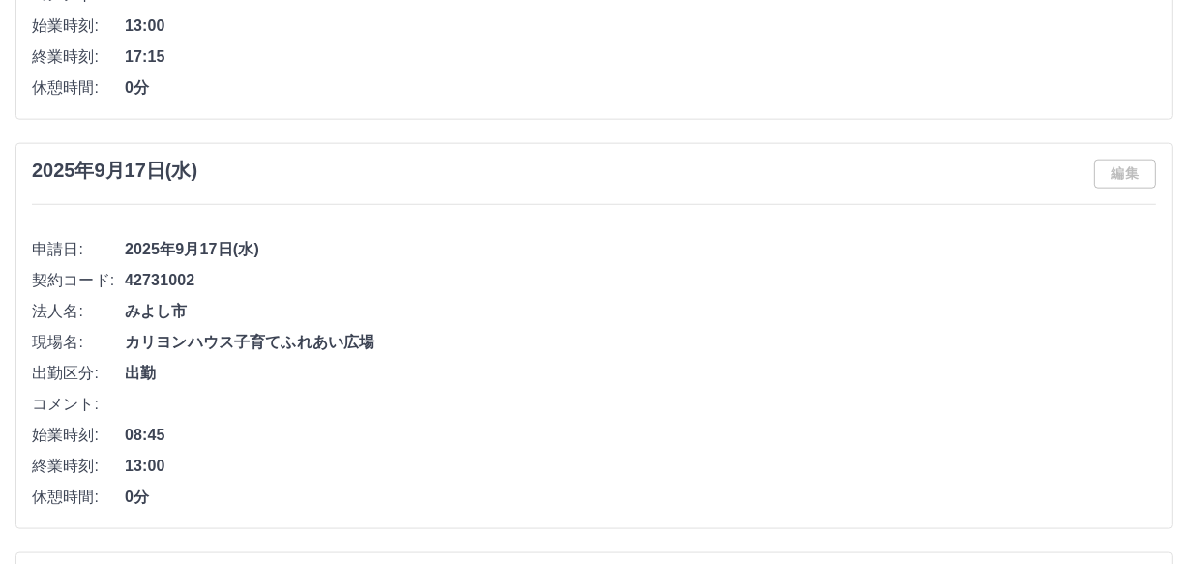
scroll to position [2109, 0]
